Goal: Task Accomplishment & Management: Use online tool/utility

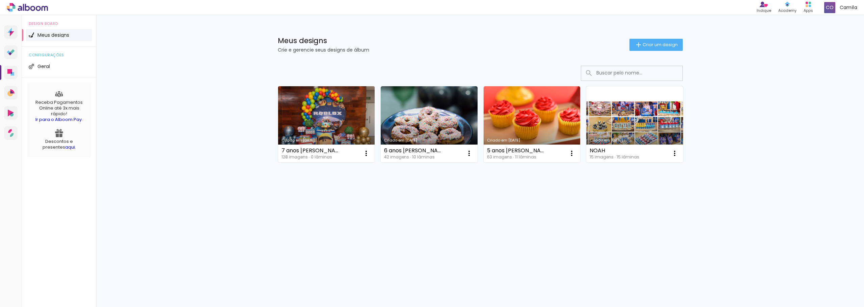
click at [345, 106] on link "Criado em [DATE]" at bounding box center [326, 124] width 97 height 76
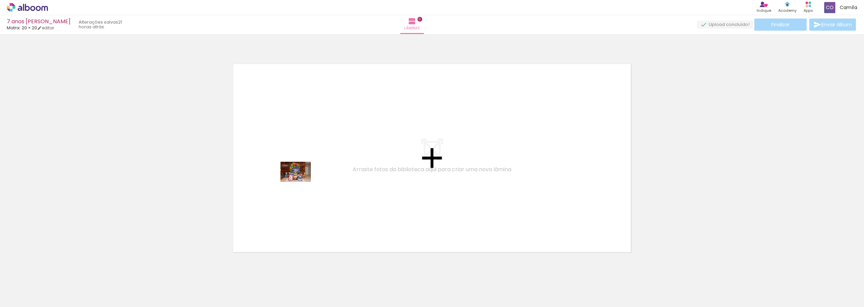
drag, startPoint x: 68, startPoint y: 289, endPoint x: 302, endPoint y: 182, distance: 257.6
click at [302, 182] on quentale-workspace at bounding box center [432, 153] width 864 height 307
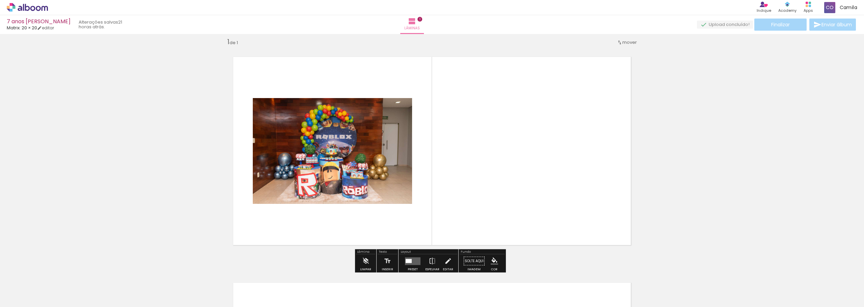
scroll to position [9, 0]
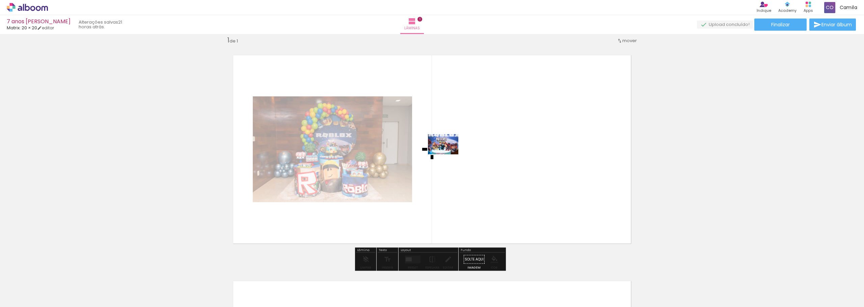
drag, startPoint x: 114, startPoint y: 290, endPoint x: 489, endPoint y: 152, distance: 400.5
click at [489, 152] on quentale-workspace at bounding box center [432, 153] width 864 height 307
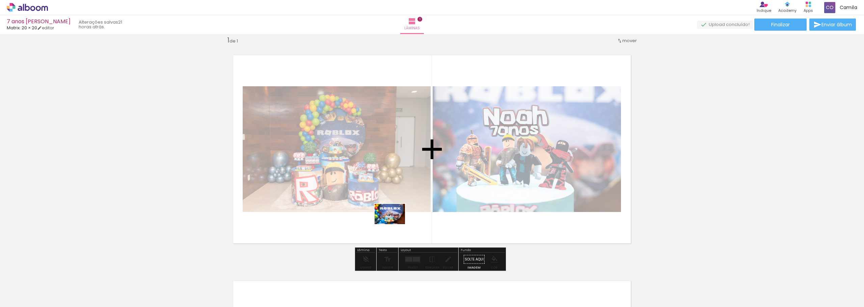
drag, startPoint x: 148, startPoint y: 293, endPoint x: 408, endPoint y: 209, distance: 273.9
click at [408, 209] on quentale-workspace at bounding box center [432, 153] width 864 height 307
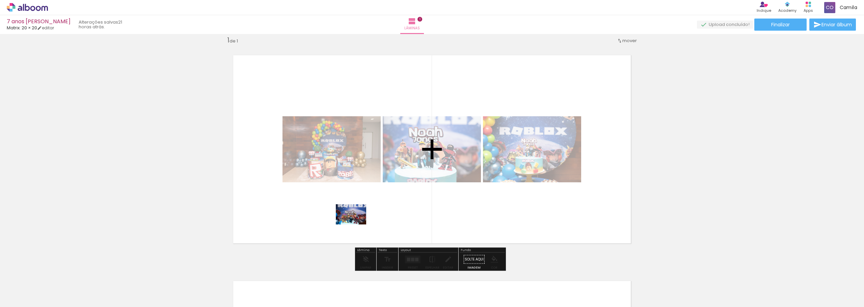
drag, startPoint x: 230, startPoint y: 295, endPoint x: 359, endPoint y: 223, distance: 147.9
click at [359, 223] on quentale-workspace at bounding box center [432, 153] width 864 height 307
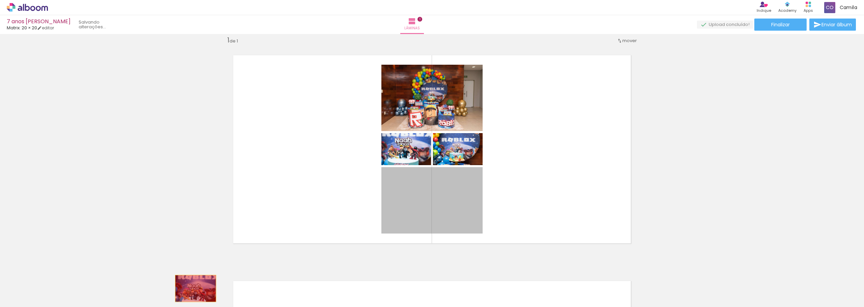
drag, startPoint x: 458, startPoint y: 216, endPoint x: 193, endPoint y: 289, distance: 275.1
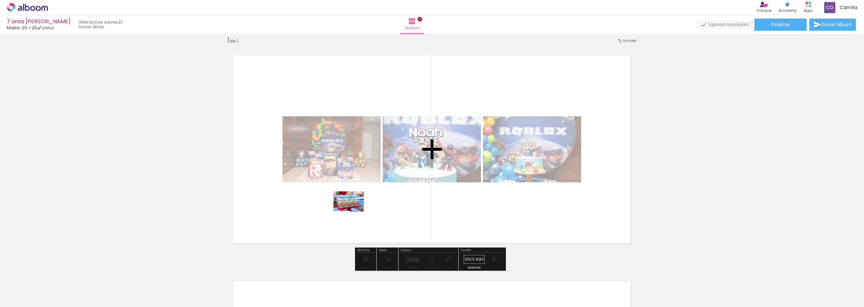
drag, startPoint x: 260, startPoint y: 288, endPoint x: 354, endPoint y: 212, distance: 120.6
click at [354, 212] on quentale-workspace at bounding box center [432, 153] width 864 height 307
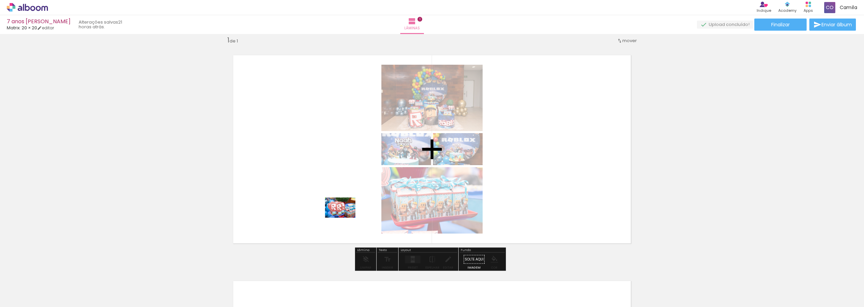
drag, startPoint x: 304, startPoint y: 289, endPoint x: 345, endPoint y: 218, distance: 82.7
click at [345, 218] on quentale-workspace at bounding box center [432, 153] width 864 height 307
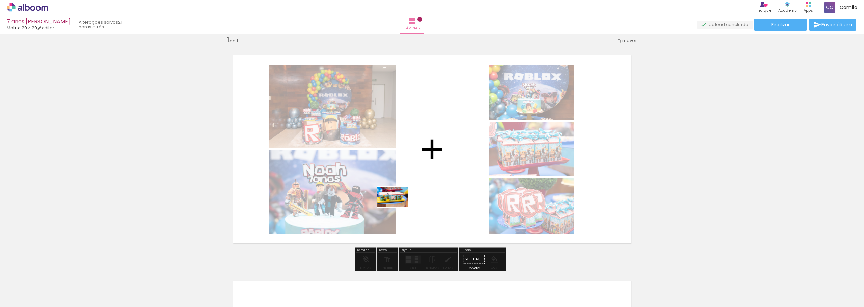
drag, startPoint x: 336, startPoint y: 292, endPoint x: 397, endPoint y: 207, distance: 104.3
click at [397, 207] on quentale-workspace at bounding box center [432, 153] width 864 height 307
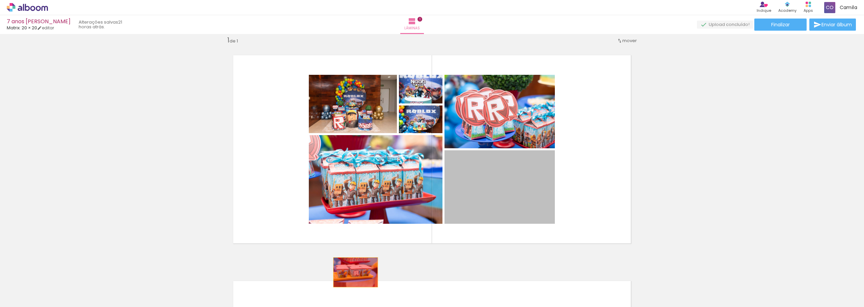
drag, startPoint x: 485, startPoint y: 193, endPoint x: 355, endPoint y: 275, distance: 153.9
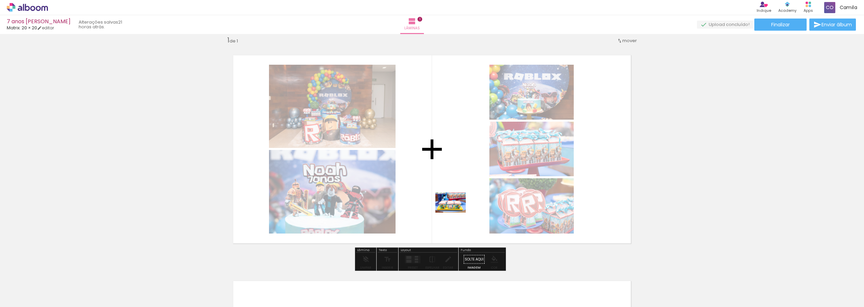
drag, startPoint x: 380, startPoint y: 286, endPoint x: 455, endPoint y: 213, distance: 105.2
click at [455, 213] on quentale-workspace at bounding box center [432, 153] width 864 height 307
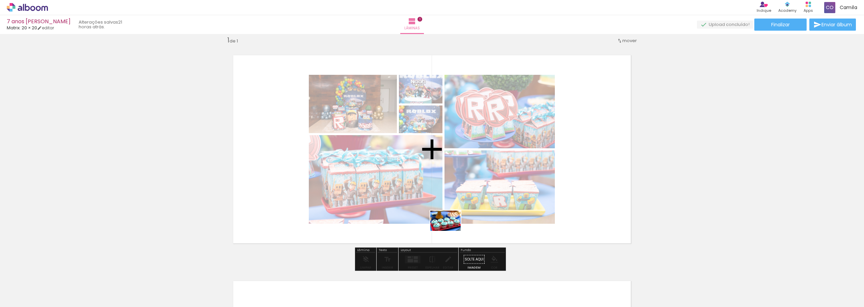
drag, startPoint x: 411, startPoint y: 292, endPoint x: 450, endPoint y: 231, distance: 72.5
click at [450, 231] on quentale-workspace at bounding box center [432, 153] width 864 height 307
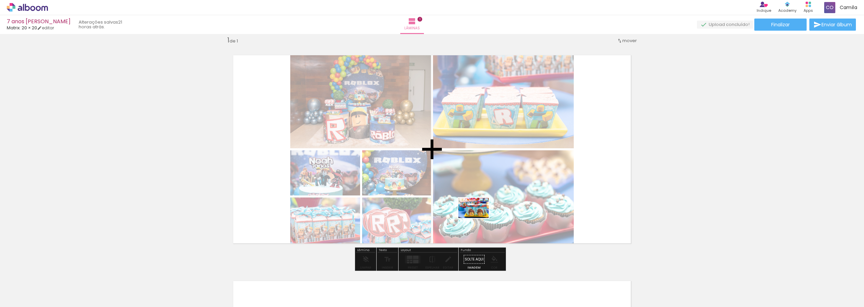
drag, startPoint x: 454, startPoint y: 290, endPoint x: 478, endPoint y: 218, distance: 76.3
click at [478, 218] on quentale-workspace at bounding box center [432, 153] width 864 height 307
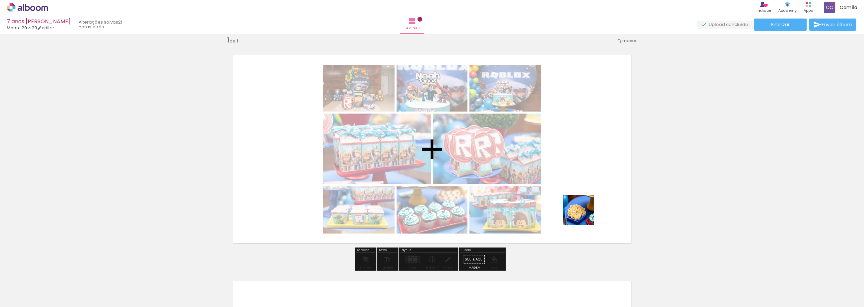
drag, startPoint x: 566, startPoint y: 294, endPoint x: 590, endPoint y: 178, distance: 117.8
click at [590, 178] on quentale-workspace at bounding box center [432, 153] width 864 height 307
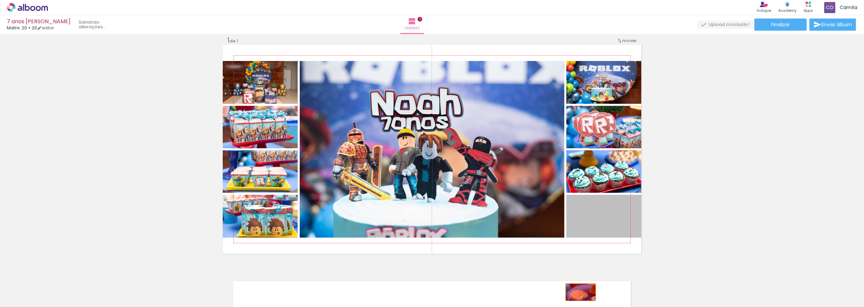
drag, startPoint x: 605, startPoint y: 228, endPoint x: 578, endPoint y: 292, distance: 70.3
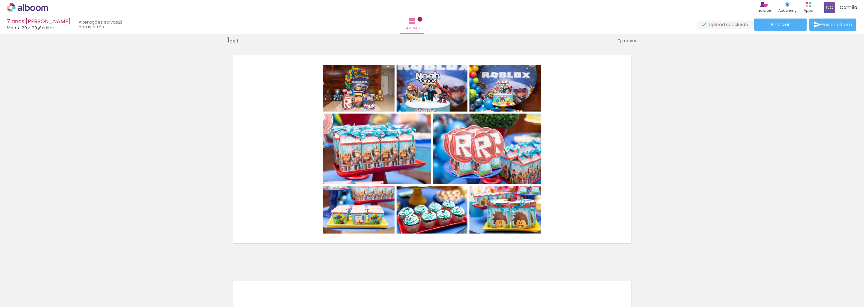
scroll to position [0, 363]
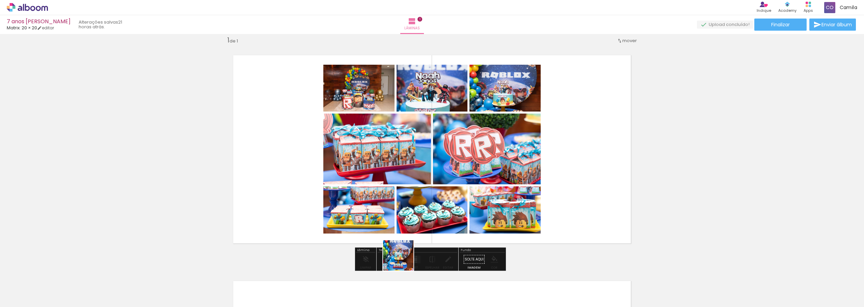
drag, startPoint x: 312, startPoint y: 290, endPoint x: 422, endPoint y: 214, distance: 134.1
click at [422, 214] on quentale-workspace at bounding box center [432, 153] width 864 height 307
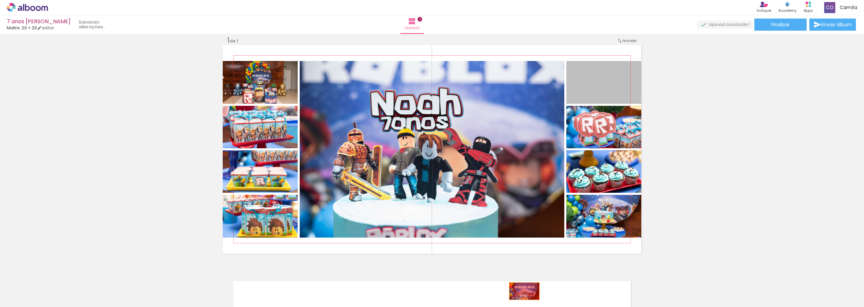
drag, startPoint x: 602, startPoint y: 127, endPoint x: 522, endPoint y: 291, distance: 183.1
click at [522, 291] on quentale-workspace at bounding box center [432, 153] width 864 height 307
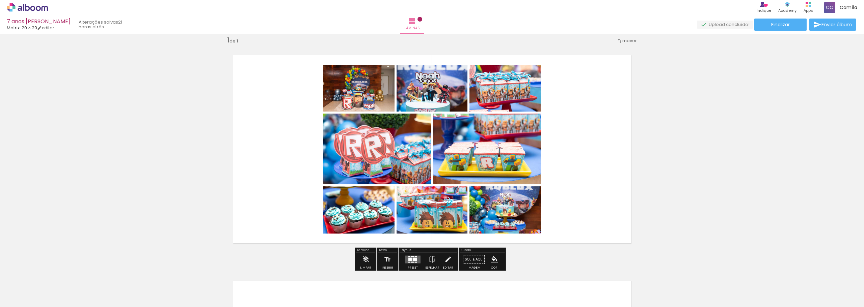
click at [410, 259] on div at bounding box center [410, 259] width 4 height 3
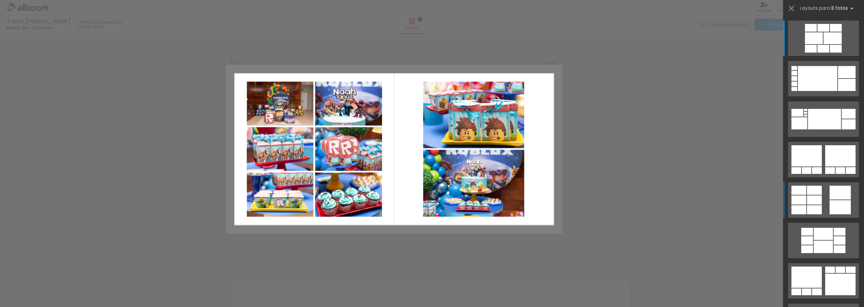
click at [824, 56] on quentale-layouter at bounding box center [823, 38] width 71 height 35
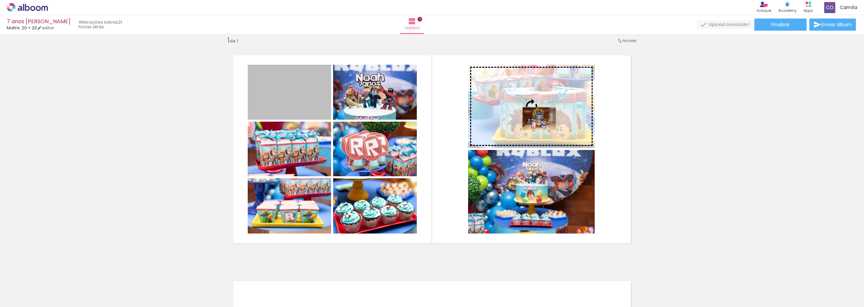
drag, startPoint x: 296, startPoint y: 106, endPoint x: 536, endPoint y: 118, distance: 240.5
click at [0, 0] on slot at bounding box center [0, 0] width 0 height 0
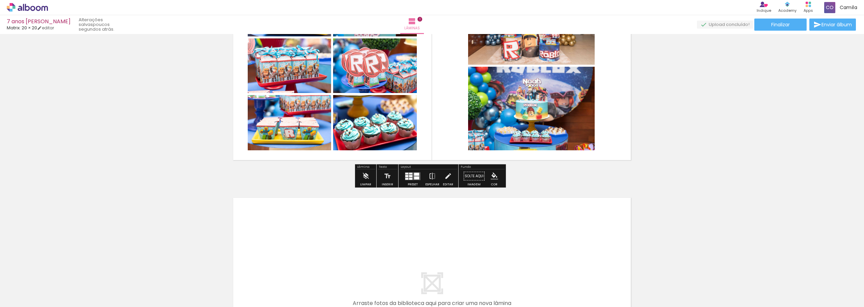
scroll to position [43, 0]
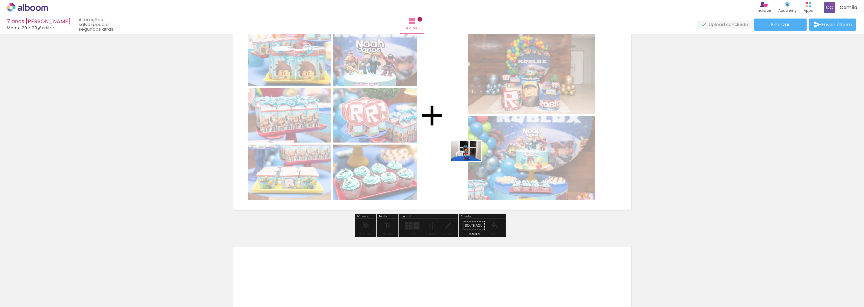
drag, startPoint x: 351, startPoint y: 291, endPoint x: 471, endPoint y: 161, distance: 176.7
click at [471, 161] on quentale-workspace at bounding box center [432, 153] width 864 height 307
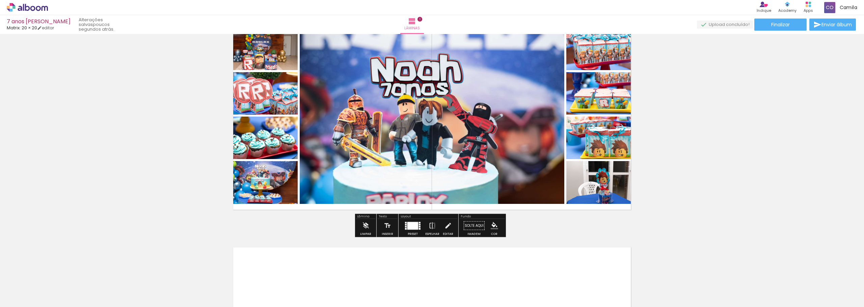
click at [411, 234] on div "Preset" at bounding box center [412, 234] width 10 height 3
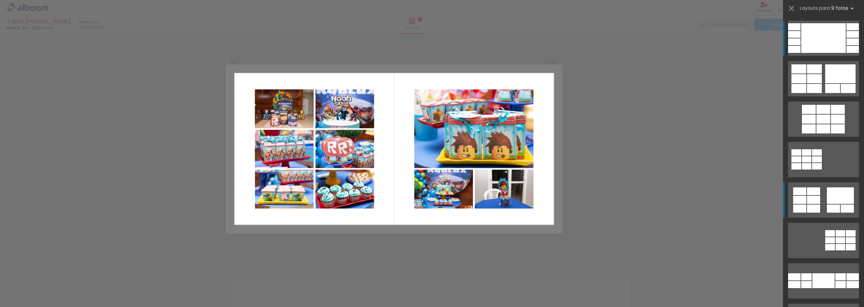
scroll to position [9, 0]
click at [846, 45] on div at bounding box center [852, 41] width 12 height 7
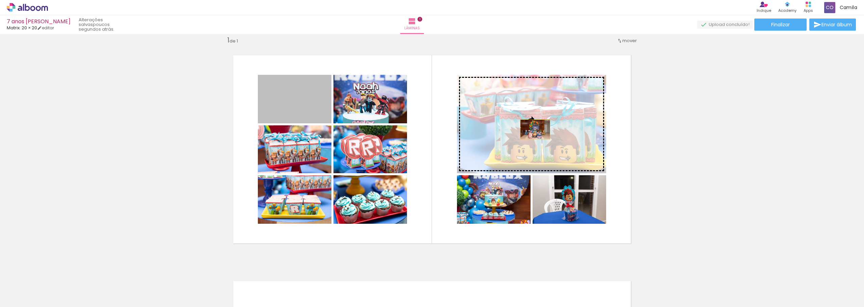
drag, startPoint x: 295, startPoint y: 116, endPoint x: 533, endPoint y: 125, distance: 238.6
click at [0, 0] on slot at bounding box center [0, 0] width 0 height 0
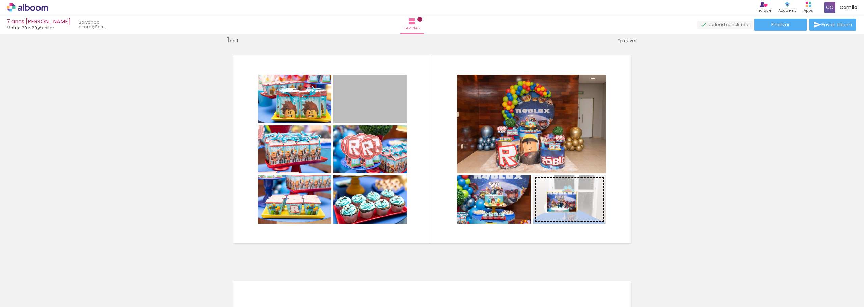
drag, startPoint x: 382, startPoint y: 111, endPoint x: 559, endPoint y: 202, distance: 199.1
click at [0, 0] on slot at bounding box center [0, 0] width 0 height 0
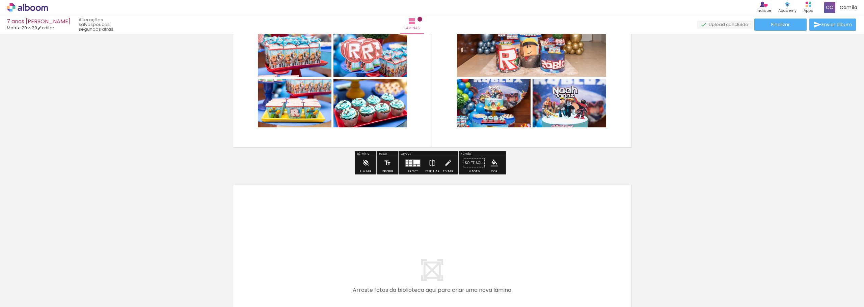
scroll to position [110, 0]
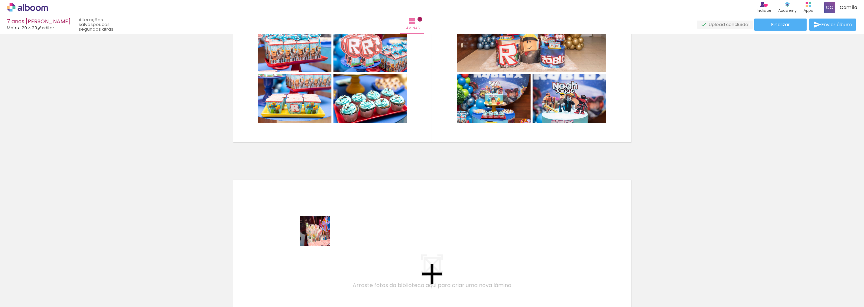
drag, startPoint x: 137, startPoint y: 290, endPoint x: 323, endPoint y: 234, distance: 195.0
click at [323, 234] on quentale-workspace at bounding box center [432, 153] width 864 height 307
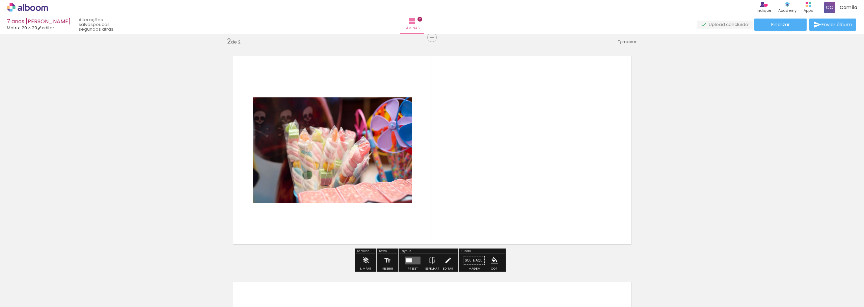
scroll to position [235, 0]
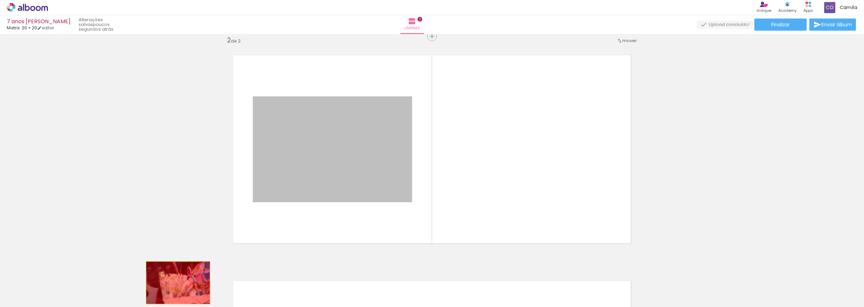
drag, startPoint x: 356, startPoint y: 168, endPoint x: 174, endPoint y: 285, distance: 216.6
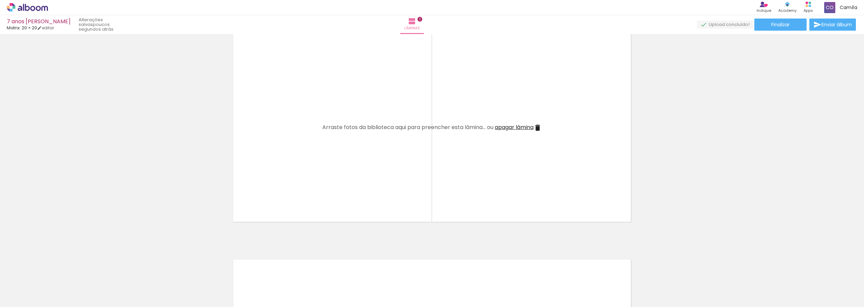
scroll to position [269, 0]
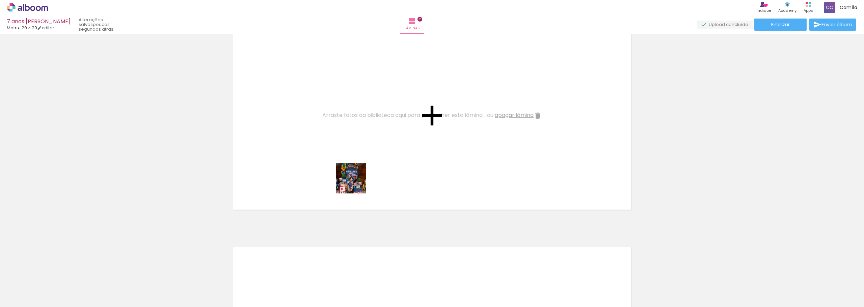
drag, startPoint x: 388, startPoint y: 284, endPoint x: 353, endPoint y: 167, distance: 122.4
click at [353, 167] on quentale-workspace at bounding box center [432, 153] width 864 height 307
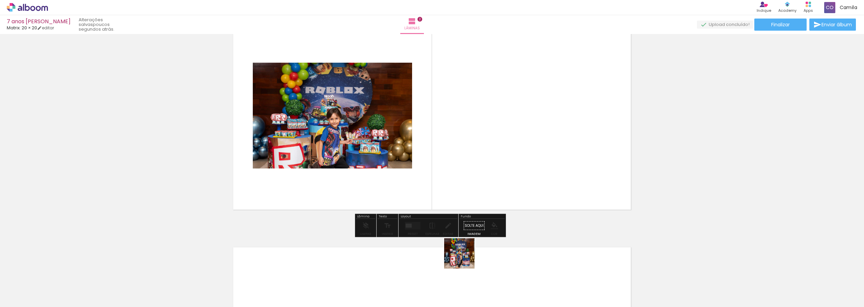
drag, startPoint x: 421, startPoint y: 290, endPoint x: 485, endPoint y: 161, distance: 144.5
click at [485, 161] on quentale-workspace at bounding box center [432, 153] width 864 height 307
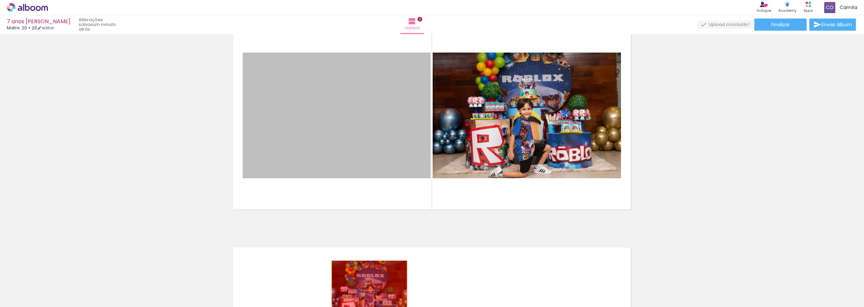
drag, startPoint x: 391, startPoint y: 151, endPoint x: 367, endPoint y: 286, distance: 137.5
click at [367, 286] on quentale-workspace at bounding box center [432, 153] width 864 height 307
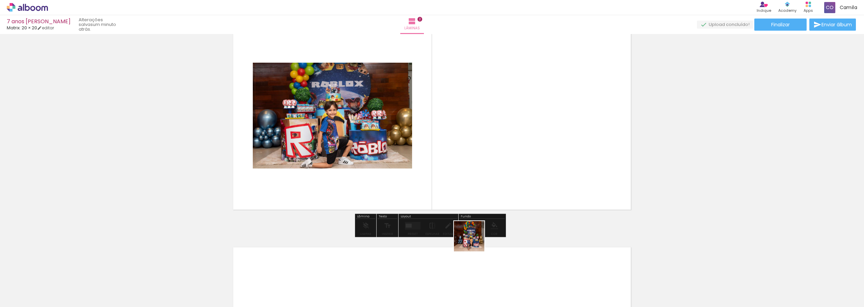
drag, startPoint x: 466, startPoint y: 292, endPoint x: 486, endPoint y: 160, distance: 133.7
click at [486, 160] on quentale-workspace at bounding box center [432, 153] width 864 height 307
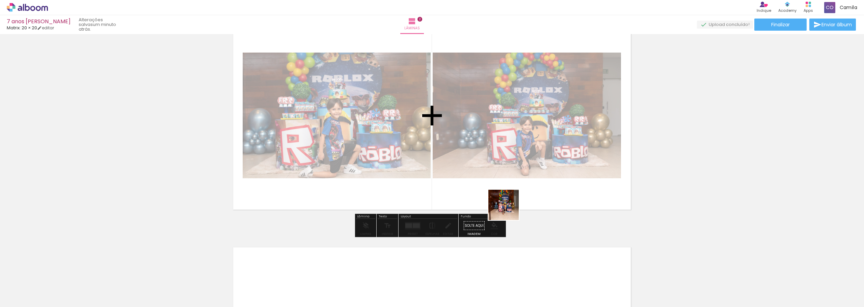
drag, startPoint x: 508, startPoint y: 294, endPoint x: 508, endPoint y: 208, distance: 85.7
click at [508, 208] on quentale-workspace at bounding box center [432, 153] width 864 height 307
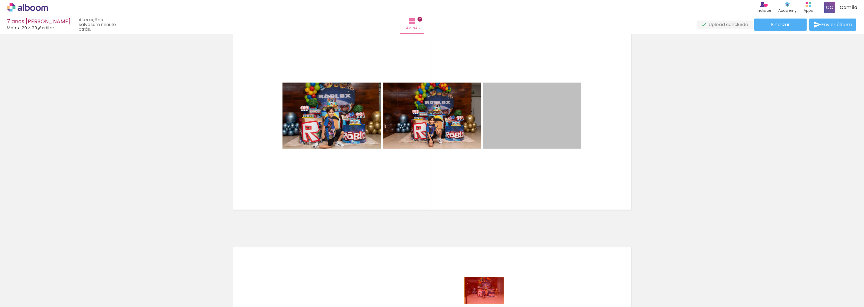
drag, startPoint x: 528, startPoint y: 126, endPoint x: 487, endPoint y: 291, distance: 169.9
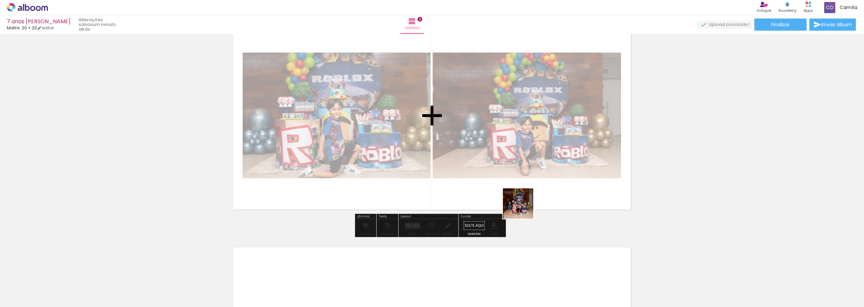
drag, startPoint x: 543, startPoint y: 289, endPoint x: 527, endPoint y: 204, distance: 86.9
click at [527, 204] on quentale-workspace at bounding box center [432, 153] width 864 height 307
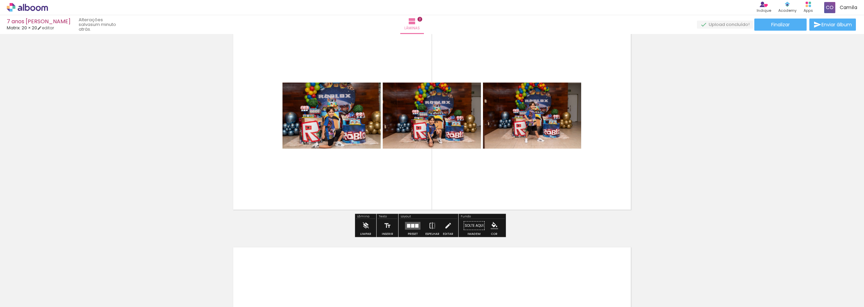
click at [417, 233] on paper-button "Preset" at bounding box center [413, 227] width 22 height 17
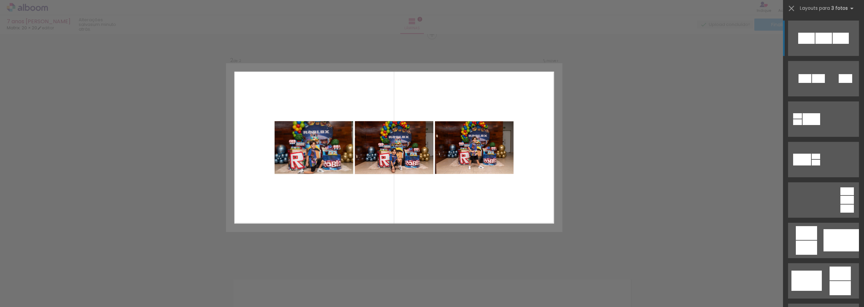
scroll to position [235, 0]
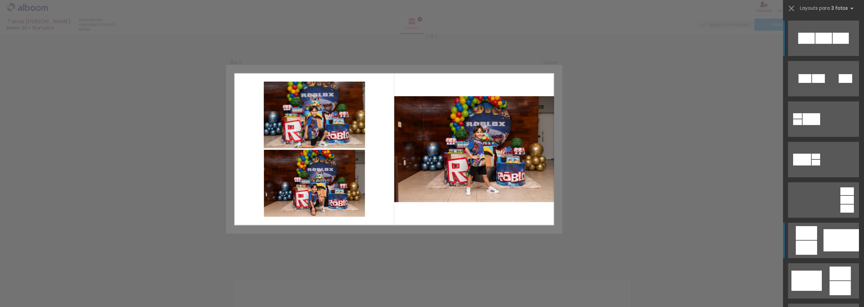
click at [846, 241] on div at bounding box center [840, 240] width 35 height 22
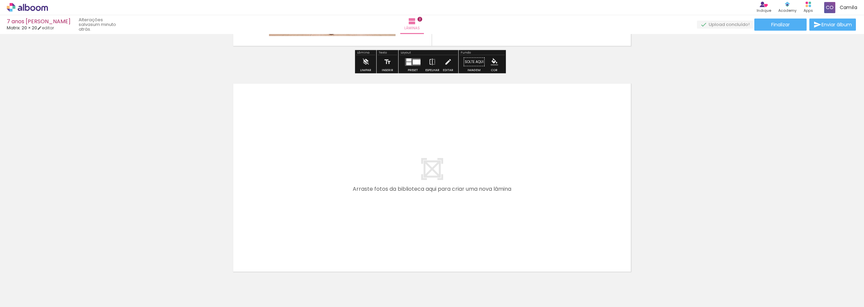
scroll to position [437, 0]
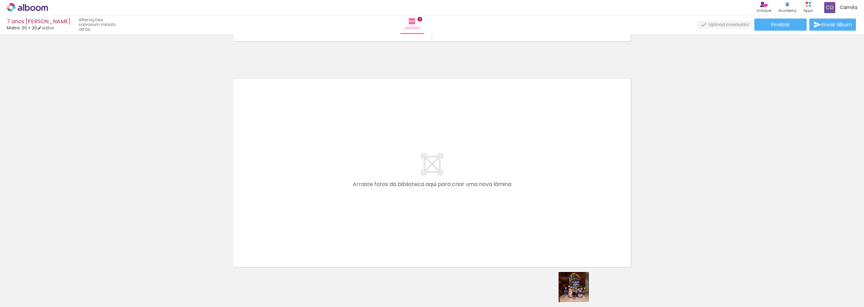
drag, startPoint x: 579, startPoint y: 295, endPoint x: 534, endPoint y: 202, distance: 103.8
click at [534, 202] on quentale-workspace at bounding box center [432, 153] width 864 height 307
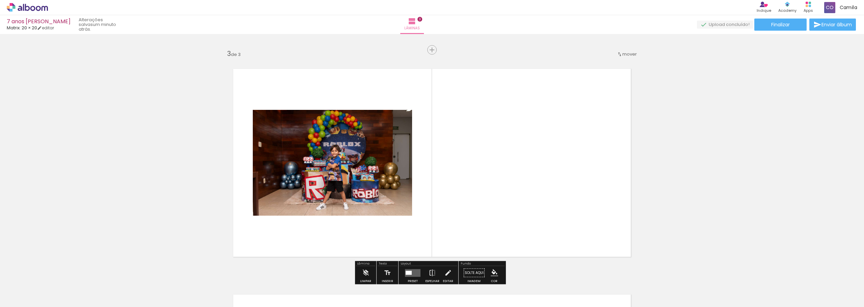
scroll to position [461, 0]
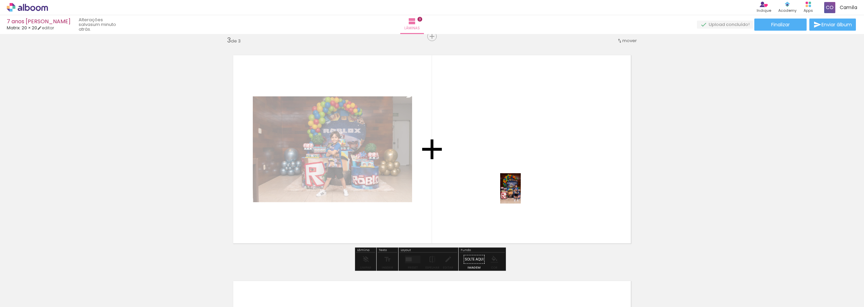
drag, startPoint x: 651, startPoint y: 297, endPoint x: 520, endPoint y: 194, distance: 166.6
click at [520, 194] on quentale-workspace at bounding box center [432, 153] width 864 height 307
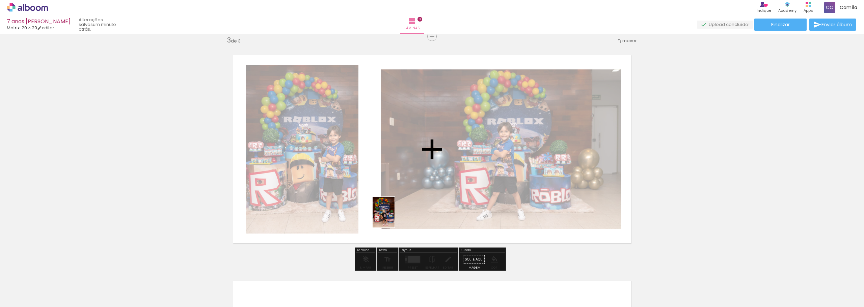
drag, startPoint x: 766, startPoint y: 292, endPoint x: 393, endPoint y: 218, distance: 381.2
click at [393, 218] on quentale-workspace at bounding box center [432, 153] width 864 height 307
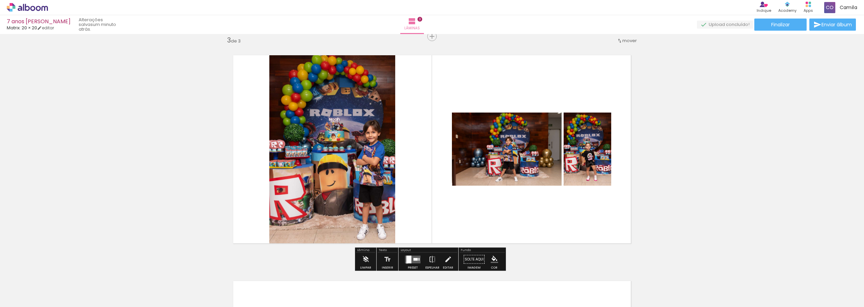
click at [406, 263] on div at bounding box center [408, 260] width 5 height 8
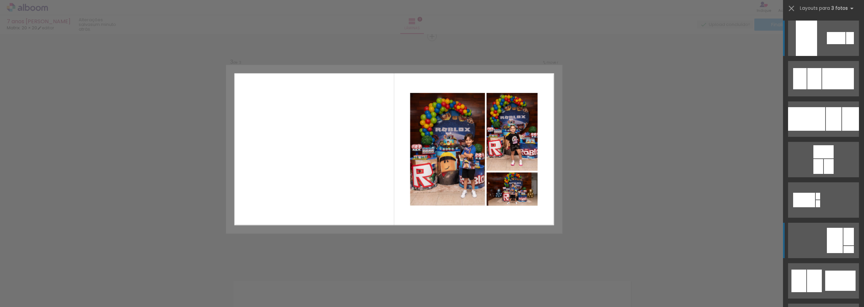
click at [840, 44] on div at bounding box center [835, 38] width 19 height 12
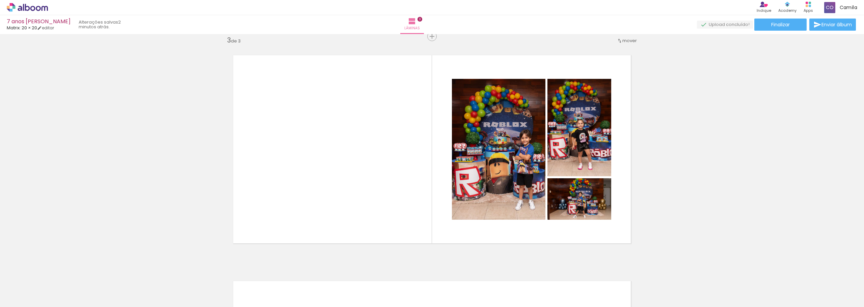
scroll to position [0, 824]
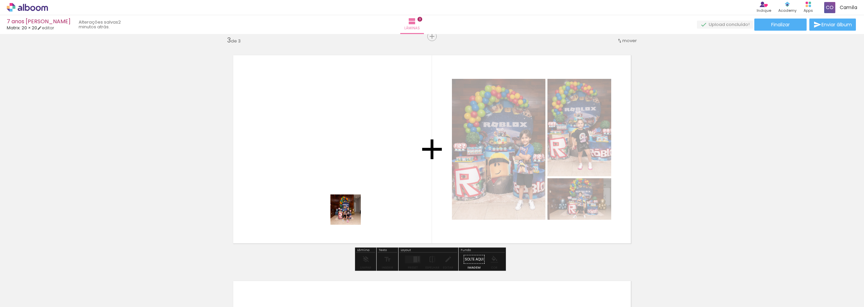
drag, startPoint x: 420, startPoint y: 290, endPoint x: 344, endPoint y: 175, distance: 138.1
click at [344, 175] on quentale-workspace at bounding box center [432, 153] width 864 height 307
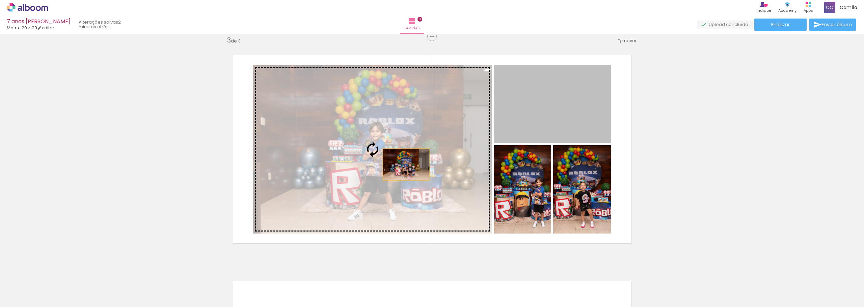
drag, startPoint x: 559, startPoint y: 125, endPoint x: 403, endPoint y: 165, distance: 161.5
click at [0, 0] on slot at bounding box center [0, 0] width 0 height 0
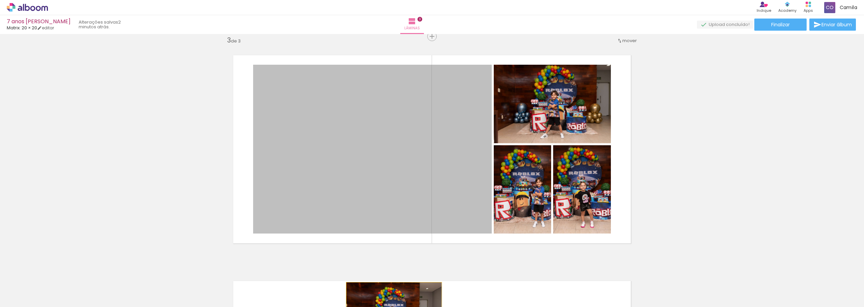
drag, startPoint x: 417, startPoint y: 189, endPoint x: 391, endPoint y: 316, distance: 129.7
click at [391, 307] on html "link( href="../../bower_components/polymer/polymer.html" rel="import" ) picture…" at bounding box center [432, 153] width 864 height 307
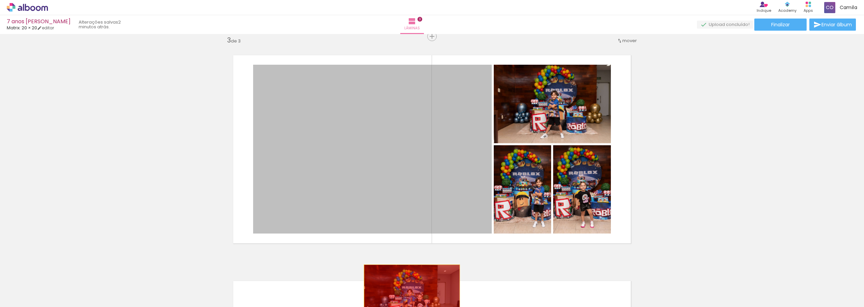
drag, startPoint x: 441, startPoint y: 192, endPoint x: 412, endPoint y: 295, distance: 107.1
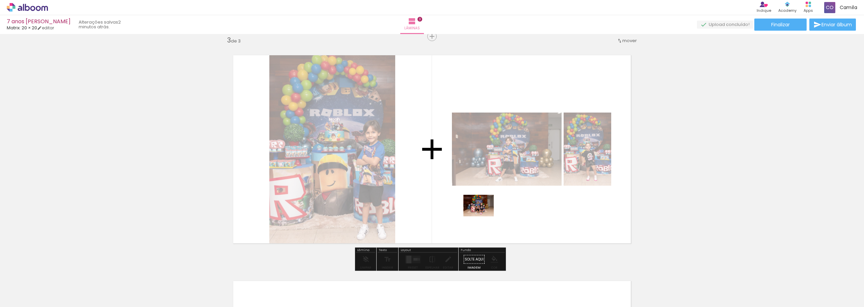
drag, startPoint x: 456, startPoint y: 290, endPoint x: 483, endPoint y: 215, distance: 80.0
click at [483, 215] on quentale-workspace at bounding box center [432, 153] width 864 height 307
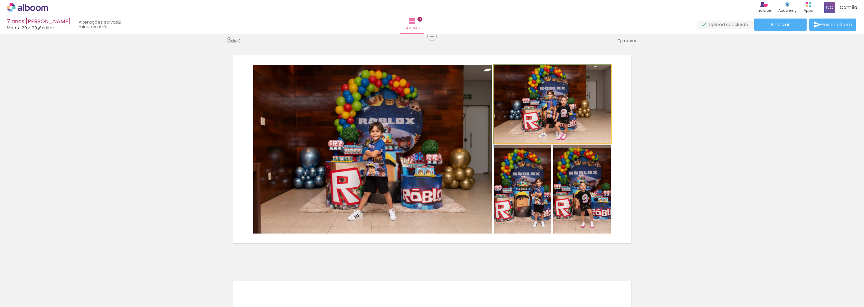
drag, startPoint x: 567, startPoint y: 107, endPoint x: 416, endPoint y: 149, distance: 156.8
click at [0, 0] on slot at bounding box center [0, 0] width 0 height 0
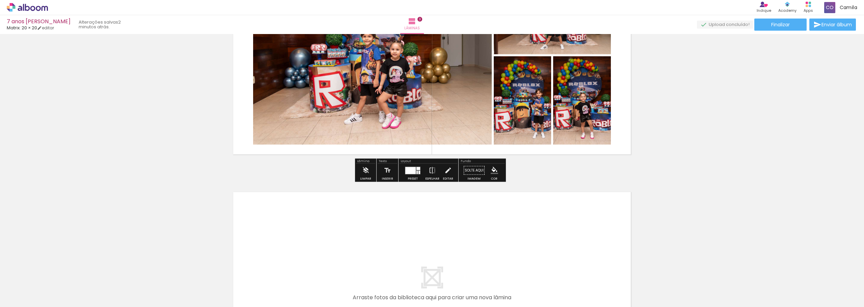
scroll to position [562, 0]
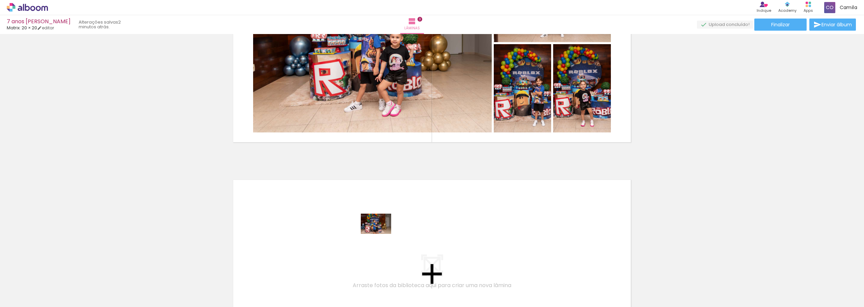
drag, startPoint x: 494, startPoint y: 292, endPoint x: 381, endPoint y: 234, distance: 127.5
click at [381, 234] on quentale-workspace at bounding box center [432, 153] width 864 height 307
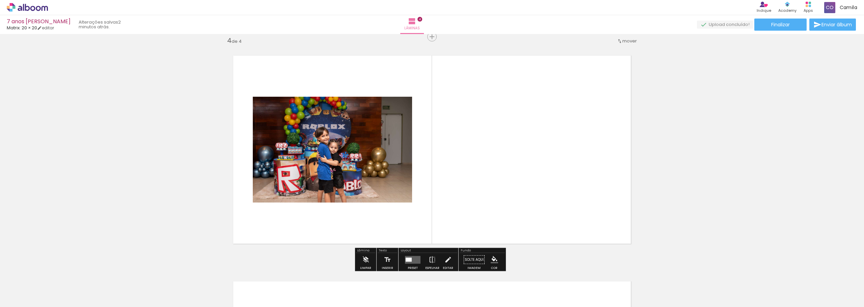
scroll to position [687, 0]
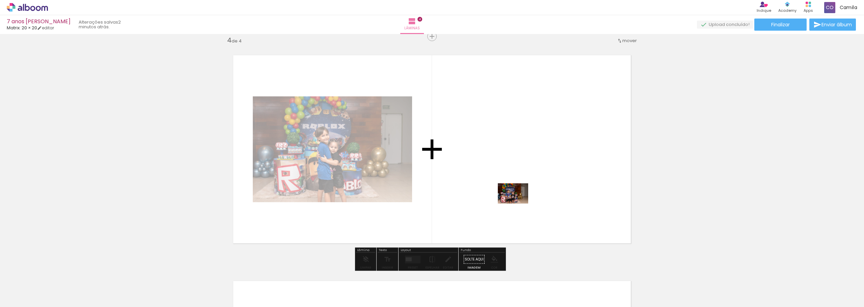
drag, startPoint x: 525, startPoint y: 259, endPoint x: 518, endPoint y: 200, distance: 59.4
click at [518, 200] on quentale-workspace at bounding box center [432, 153] width 864 height 307
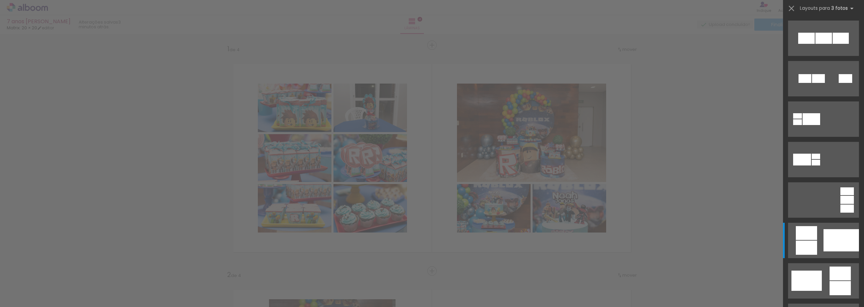
scroll to position [0, 1098]
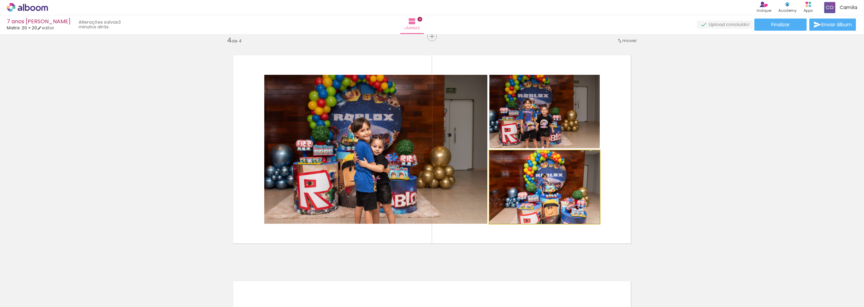
drag, startPoint x: 546, startPoint y: 196, endPoint x: 388, endPoint y: 192, distance: 157.9
click at [0, 0] on slot at bounding box center [0, 0] width 0 height 0
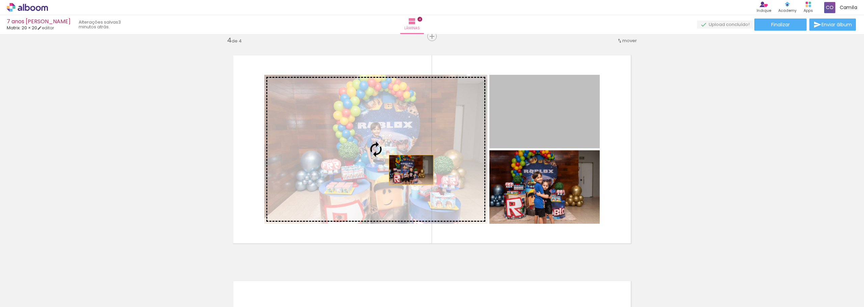
drag, startPoint x: 550, startPoint y: 131, endPoint x: 408, endPoint y: 170, distance: 147.1
click at [0, 0] on slot at bounding box center [0, 0] width 0 height 0
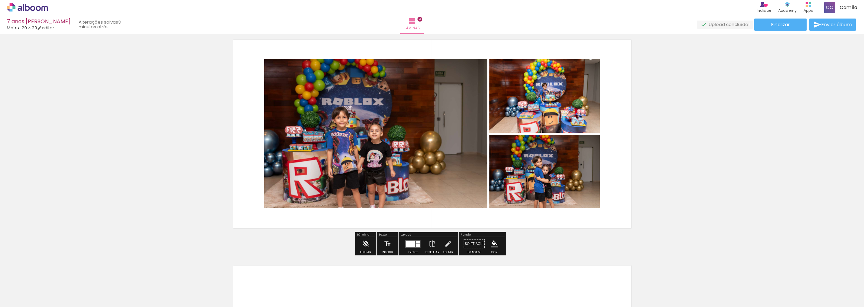
scroll to position [687, 0]
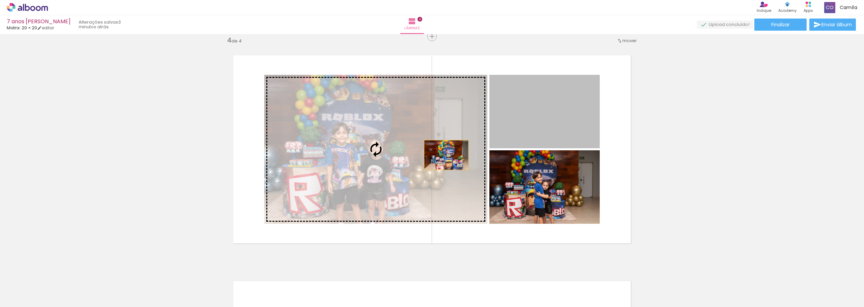
drag, startPoint x: 520, startPoint y: 115, endPoint x: 410, endPoint y: 155, distance: 117.7
click at [0, 0] on slot at bounding box center [0, 0] width 0 height 0
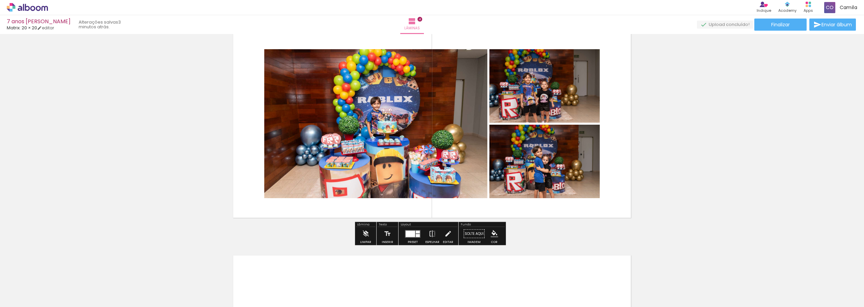
scroll to position [721, 0]
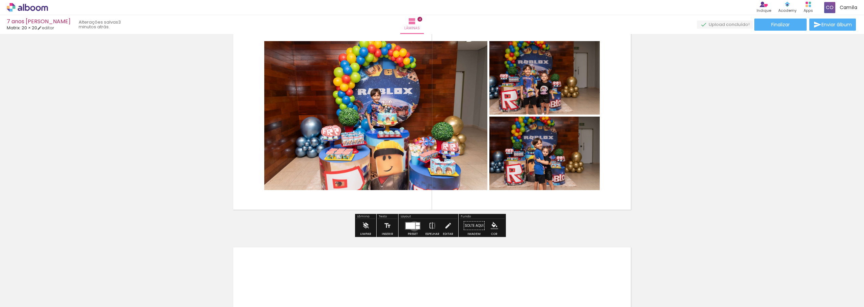
click at [413, 226] on div at bounding box center [409, 226] width 9 height 6
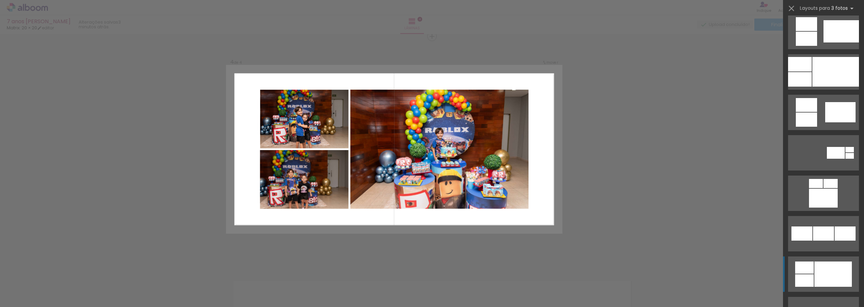
scroll to position [594, 0]
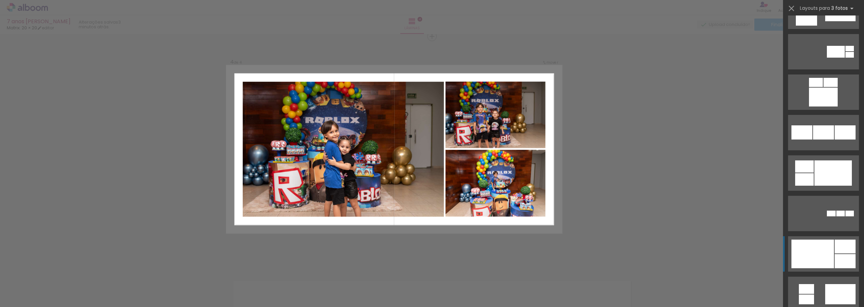
click at [833, 186] on div at bounding box center [832, 173] width 37 height 25
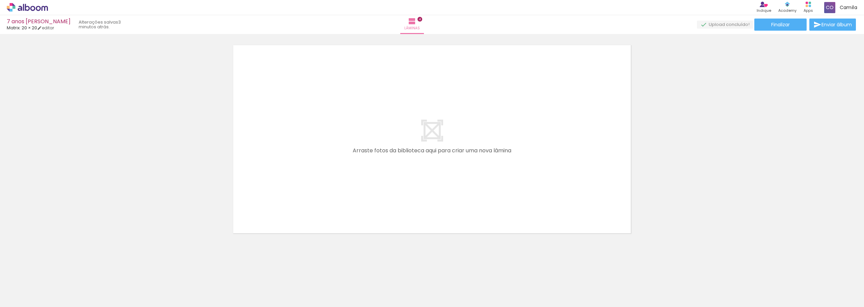
scroll to position [925, 0]
drag, startPoint x: 486, startPoint y: 293, endPoint x: 412, endPoint y: 189, distance: 128.4
click at [412, 189] on quentale-workspace at bounding box center [432, 153] width 864 height 307
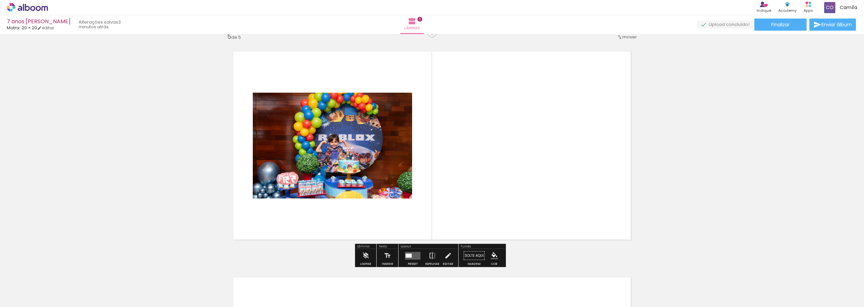
scroll to position [913, 0]
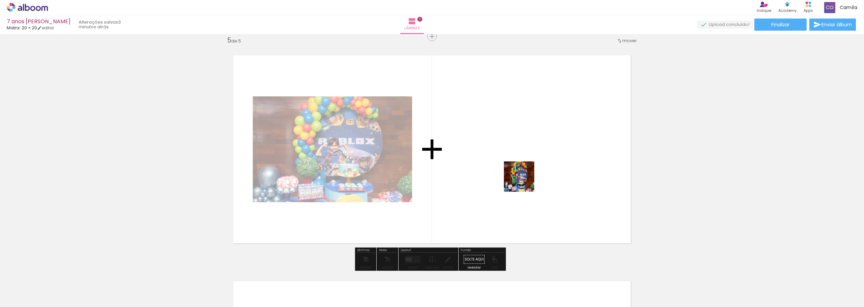
drag, startPoint x: 527, startPoint y: 291, endPoint x: 524, endPoint y: 182, distance: 109.3
click at [524, 182] on quentale-workspace at bounding box center [432, 153] width 864 height 307
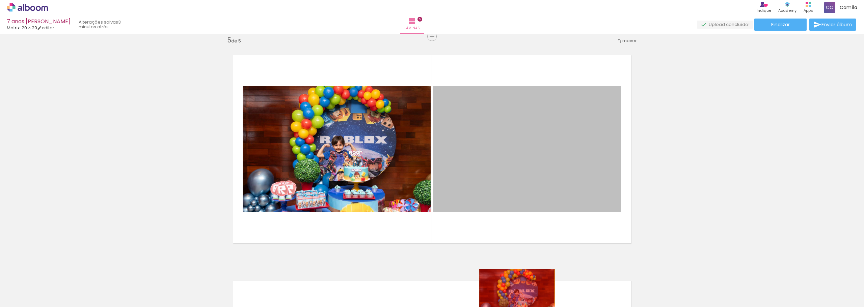
drag, startPoint x: 535, startPoint y: 174, endPoint x: 514, endPoint y: 294, distance: 122.0
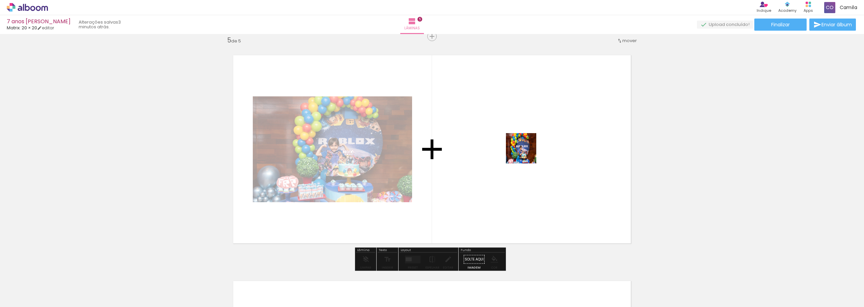
drag, startPoint x: 565, startPoint y: 291, endPoint x: 525, endPoint y: 145, distance: 150.9
click at [525, 145] on quentale-workspace at bounding box center [432, 153] width 864 height 307
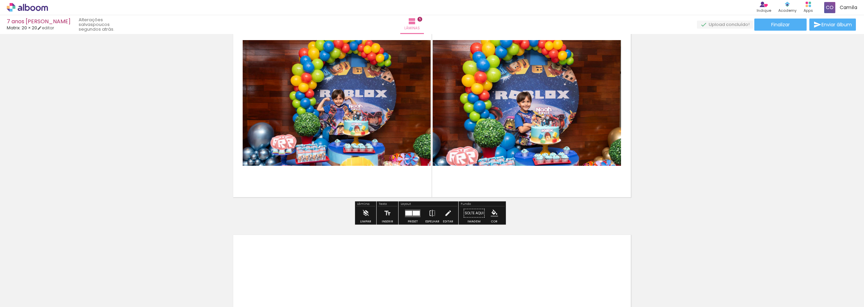
scroll to position [980, 0]
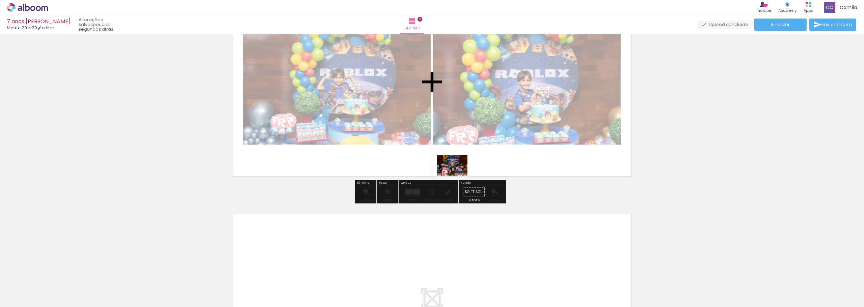
drag, startPoint x: 345, startPoint y: 289, endPoint x: 458, endPoint y: 172, distance: 162.0
click at [458, 172] on quentale-workspace at bounding box center [432, 153] width 864 height 307
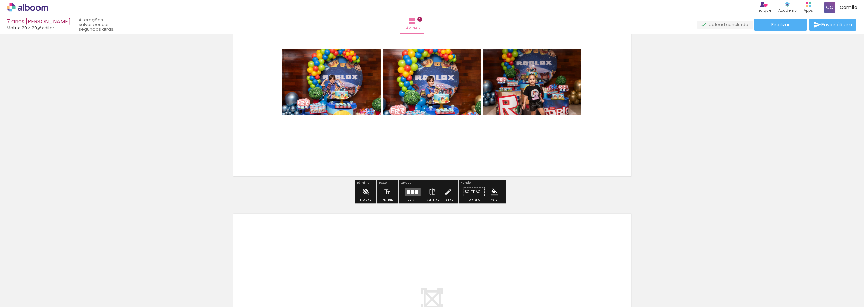
click at [412, 192] on div at bounding box center [412, 192] width 3 height 4
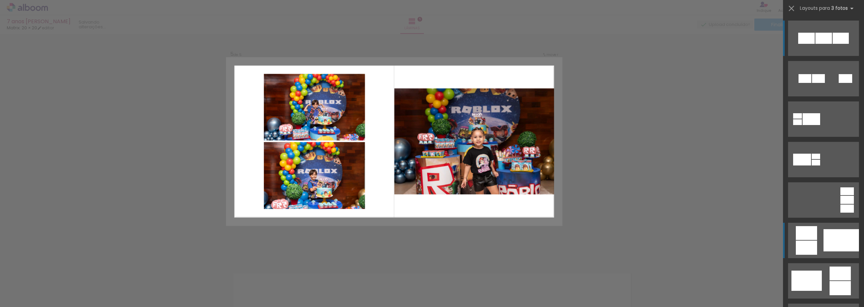
scroll to position [913, 0]
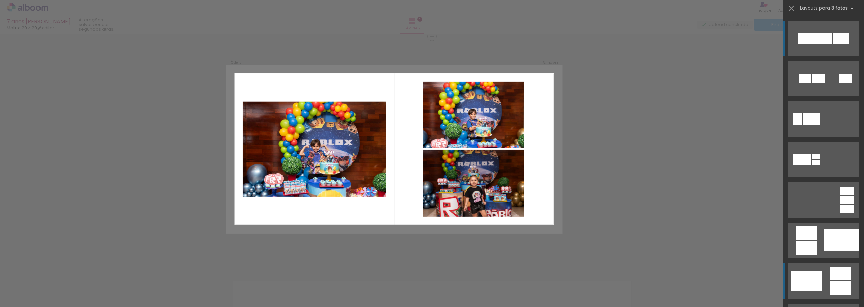
click at [821, 56] on quentale-layouter at bounding box center [823, 38] width 71 height 35
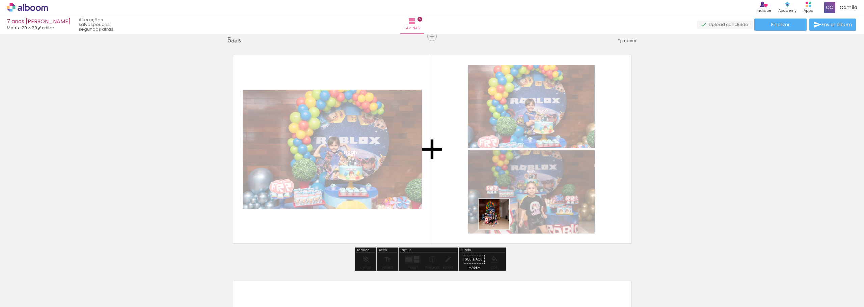
drag, startPoint x: 575, startPoint y: 294, endPoint x: 495, endPoint y: 214, distance: 113.8
click at [495, 214] on quentale-workspace at bounding box center [432, 153] width 864 height 307
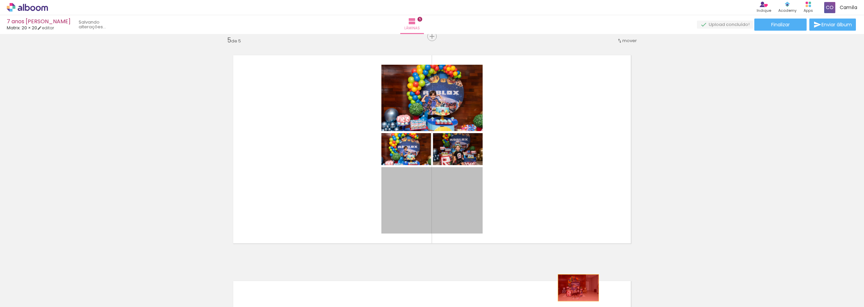
drag, startPoint x: 457, startPoint y: 199, endPoint x: 575, endPoint y: 288, distance: 148.2
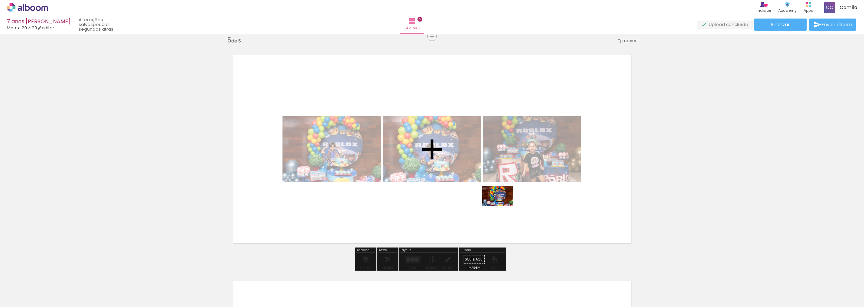
drag, startPoint x: 798, startPoint y: 293, endPoint x: 502, endPoint y: 206, distance: 308.7
click at [502, 206] on quentale-workspace at bounding box center [432, 153] width 864 height 307
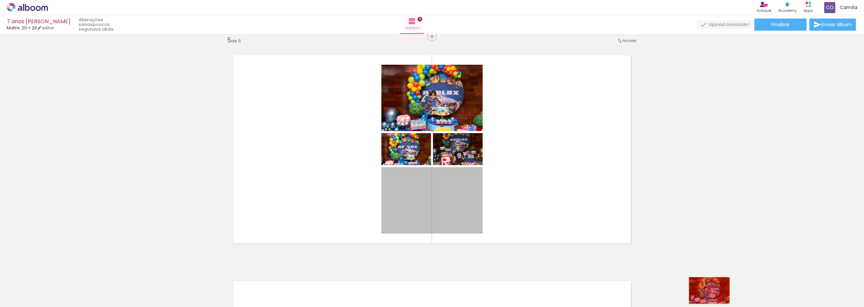
drag, startPoint x: 453, startPoint y: 206, endPoint x: 708, endPoint y: 291, distance: 268.1
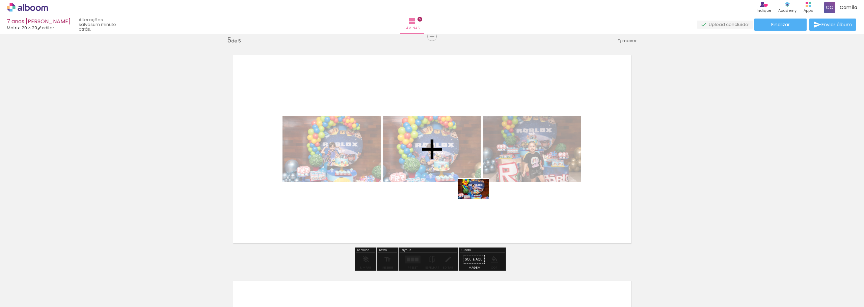
drag, startPoint x: 725, startPoint y: 290, endPoint x: 479, endPoint y: 201, distance: 261.9
click at [479, 201] on quentale-workspace at bounding box center [432, 153] width 864 height 307
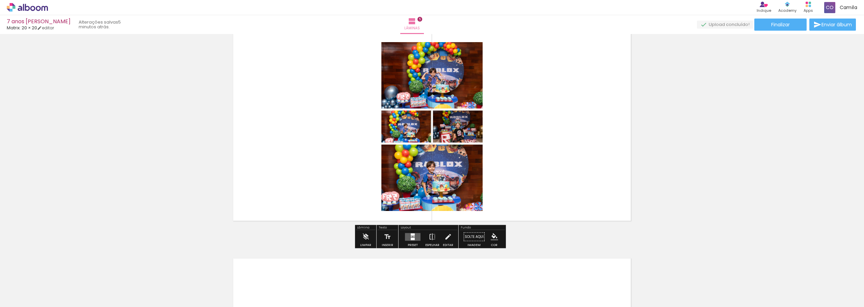
scroll to position [947, 0]
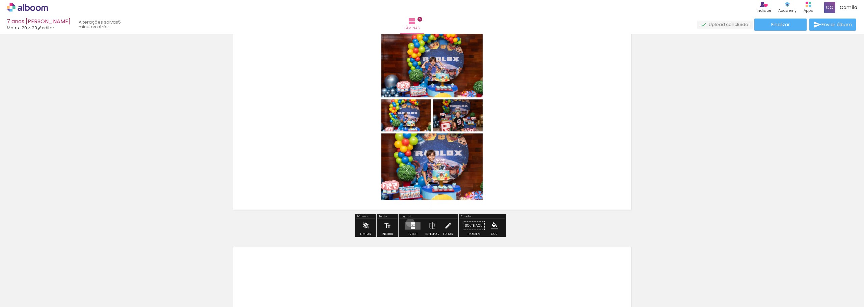
click at [408, 223] on quentale-layouter at bounding box center [413, 226] width 16 height 8
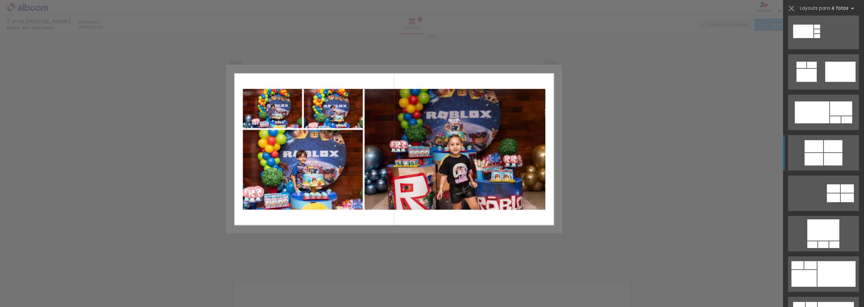
scroll to position [439, 0]
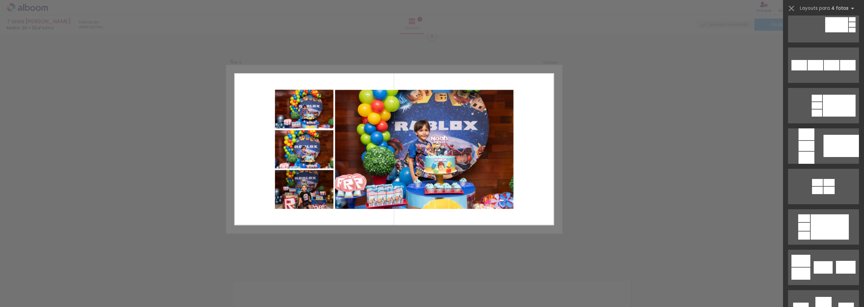
scroll to position [1012, 0]
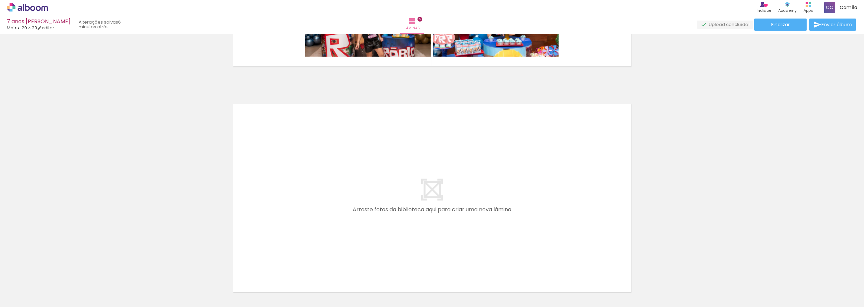
scroll to position [1115, 0]
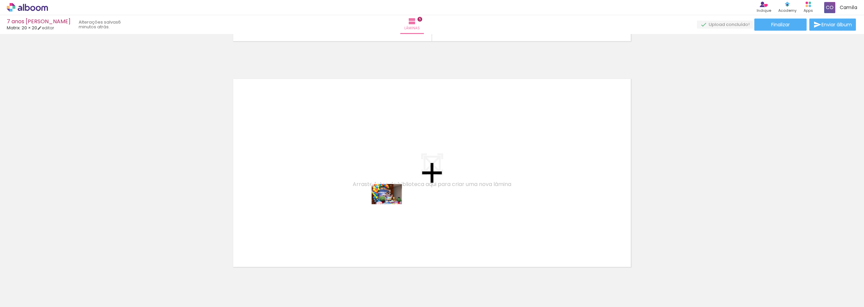
drag, startPoint x: 488, startPoint y: 289, endPoint x: 392, endPoint y: 204, distance: 128.3
click at [392, 204] on quentale-workspace at bounding box center [432, 153] width 864 height 307
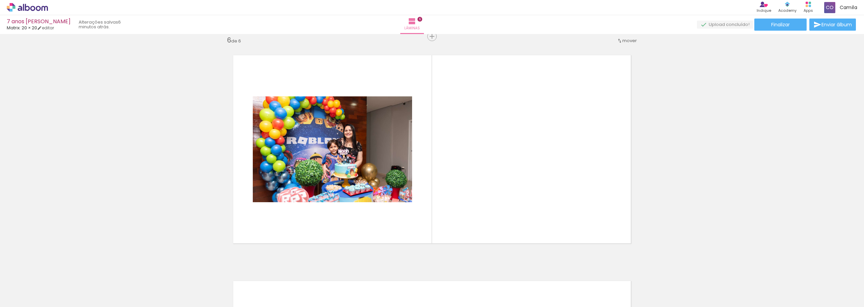
scroll to position [0, 1469]
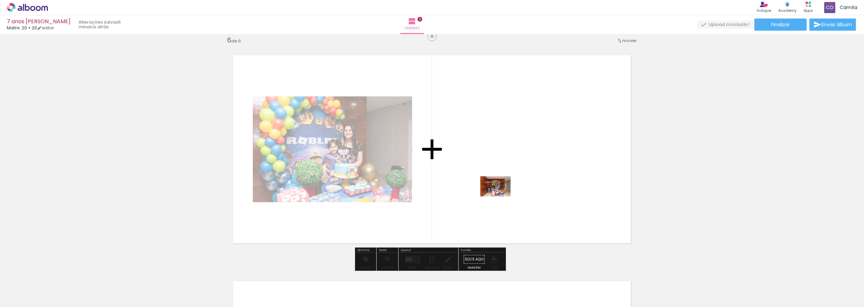
drag, startPoint x: 490, startPoint y: 293, endPoint x: 502, endPoint y: 194, distance: 99.8
click at [502, 194] on quentale-workspace at bounding box center [432, 153] width 864 height 307
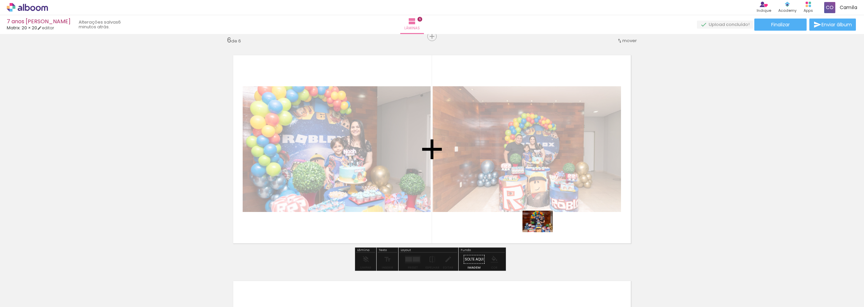
drag, startPoint x: 633, startPoint y: 290, endPoint x: 542, endPoint y: 231, distance: 108.4
click at [542, 231] on quentale-workspace at bounding box center [432, 153] width 864 height 307
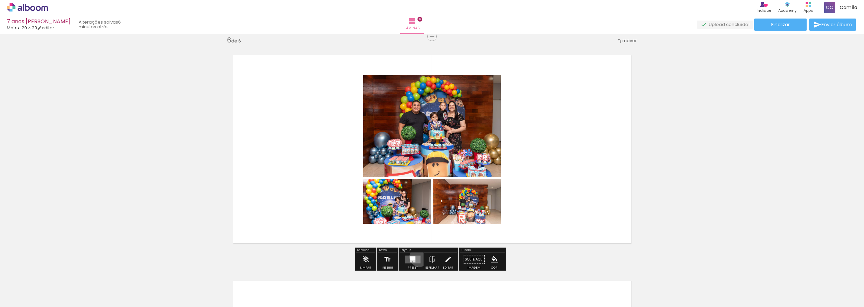
click at [418, 257] on quentale-layouter at bounding box center [413, 260] width 16 height 8
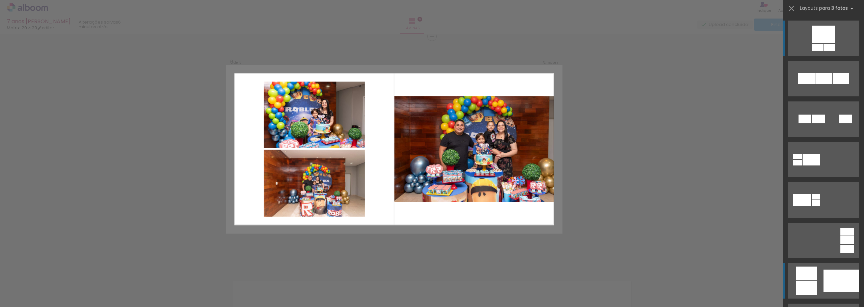
click at [816, 96] on quentale-layouter at bounding box center [823, 78] width 71 height 35
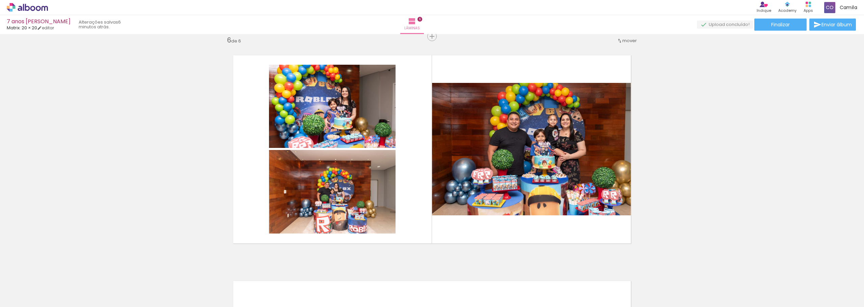
scroll to position [0, 1641]
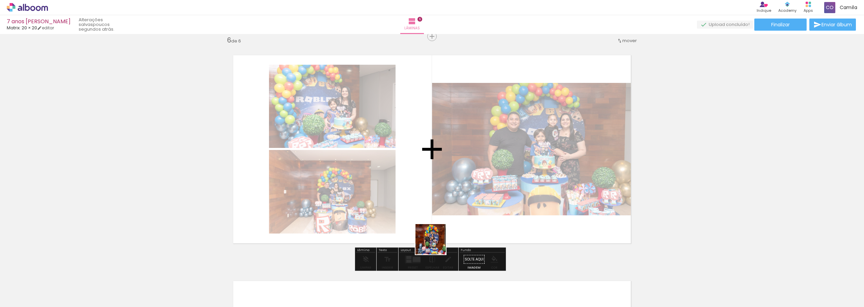
drag, startPoint x: 391, startPoint y: 294, endPoint x: 437, endPoint y: 238, distance: 72.6
click at [437, 240] on quentale-workspace at bounding box center [432, 153] width 864 height 307
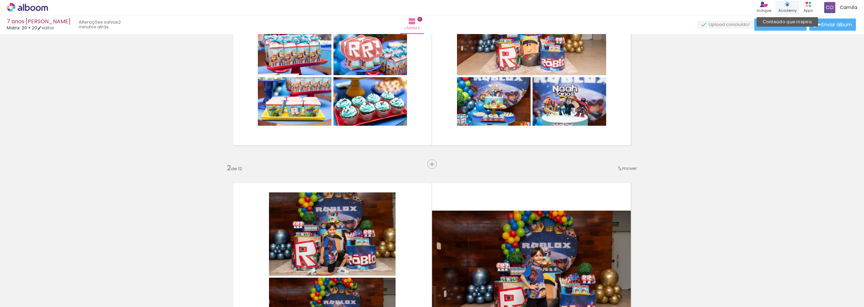
scroll to position [67, 0]
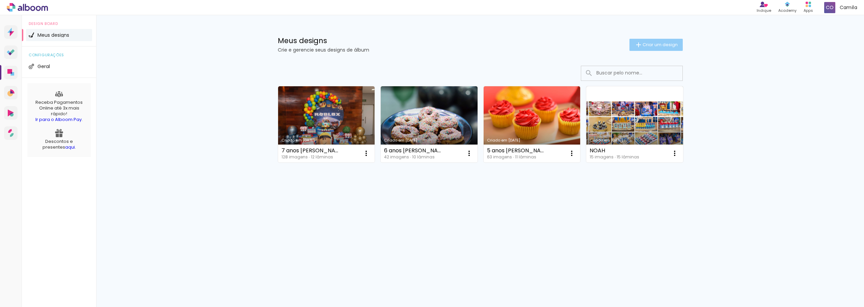
click at [650, 43] on span "Criar um design" at bounding box center [659, 45] width 35 height 4
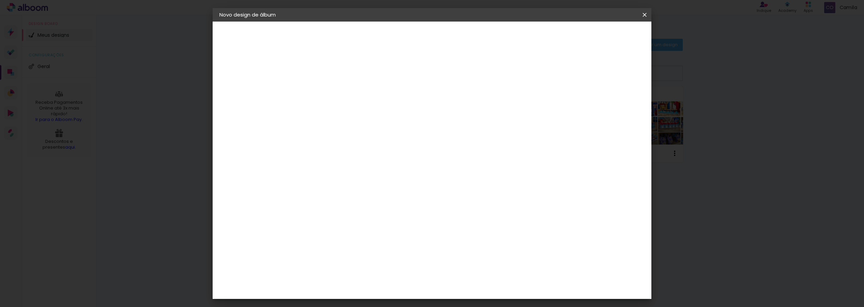
click at [330, 88] on input at bounding box center [330, 90] width 0 height 10
type input "8 anos Noah"
type paper-input "8 anos Noah"
click at [0, 0] on slot "Avançar" at bounding box center [0, 0] width 0 height 0
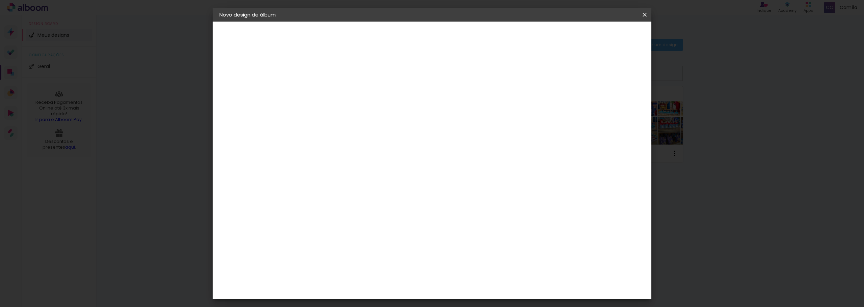
click at [383, 260] on paper-item "Matrix" at bounding box center [346, 267] width 73 height 15
click at [456, 33] on paper-button "Avançar" at bounding box center [439, 35] width 33 height 11
click at [400, 267] on span "20 × 20 cm" at bounding box center [387, 276] width 25 height 18
click at [0, 0] on slot "Avançar" at bounding box center [0, 0] width 0 height 0
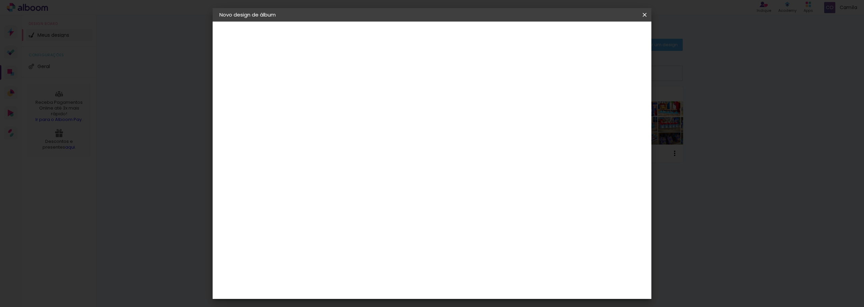
click at [602, 38] on span "Iniciar design" at bounding box center [586, 35] width 31 height 5
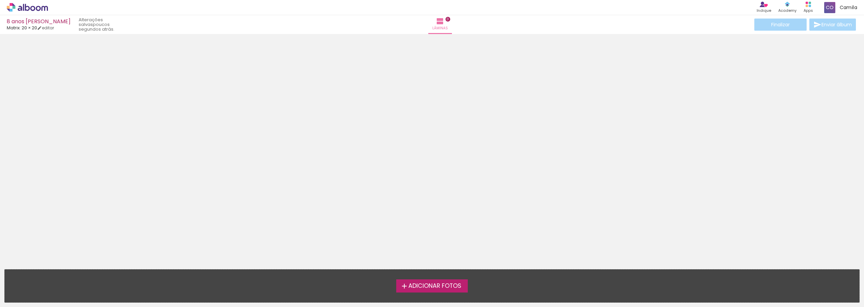
click at [443, 287] on span "Adicionar Fotos" at bounding box center [434, 286] width 53 height 6
click at [0, 0] on input "file" at bounding box center [0, 0] width 0 height 0
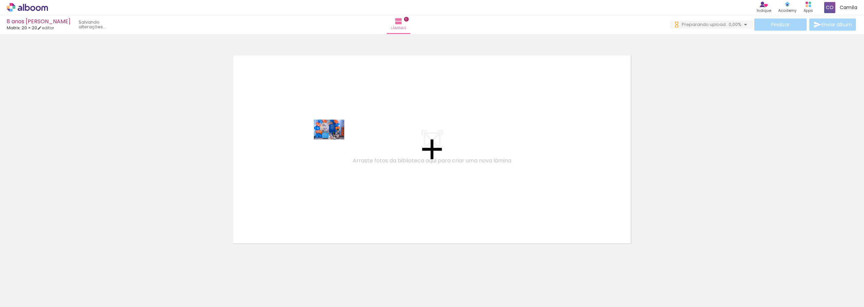
drag, startPoint x: 78, startPoint y: 294, endPoint x: 334, endPoint y: 140, distance: 298.4
click at [334, 140] on quentale-workspace at bounding box center [432, 153] width 864 height 307
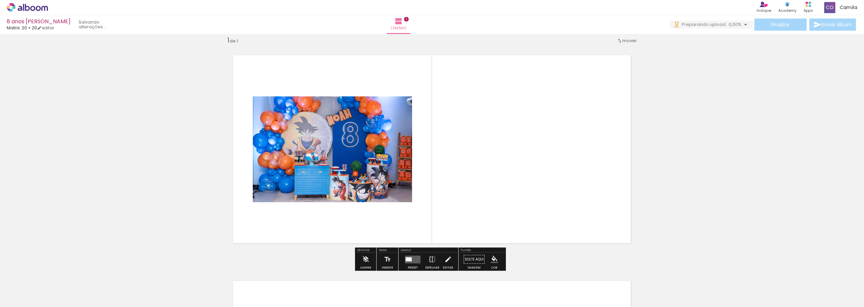
scroll to position [9, 0]
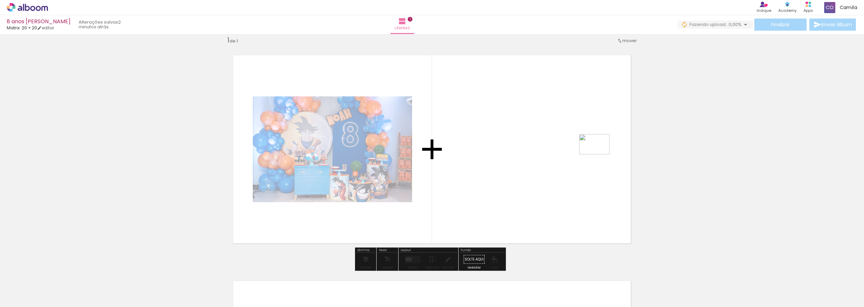
drag, startPoint x: 145, startPoint y: 291, endPoint x: 599, endPoint y: 154, distance: 474.6
click at [599, 154] on quentale-workspace at bounding box center [432, 153] width 864 height 307
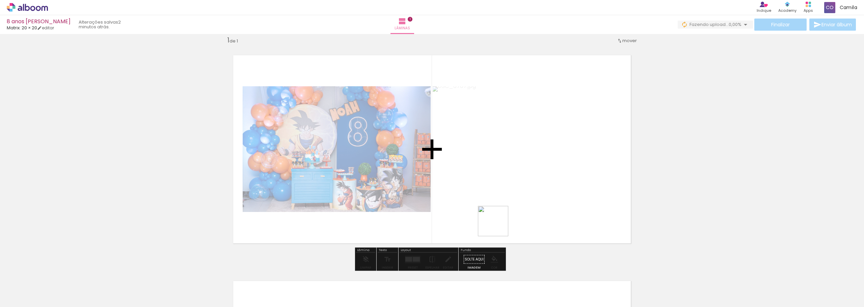
drag, startPoint x: 187, startPoint y: 290, endPoint x: 516, endPoint y: 214, distance: 337.9
click at [516, 214] on quentale-workspace at bounding box center [432, 153] width 864 height 307
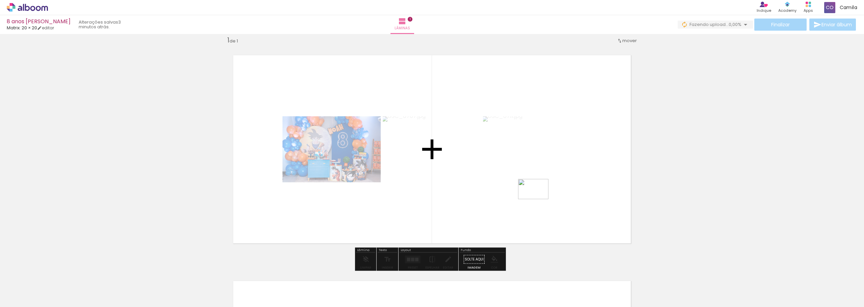
drag, startPoint x: 232, startPoint y: 292, endPoint x: 538, endPoint y: 199, distance: 320.1
click at [538, 199] on quentale-workspace at bounding box center [432, 153] width 864 height 307
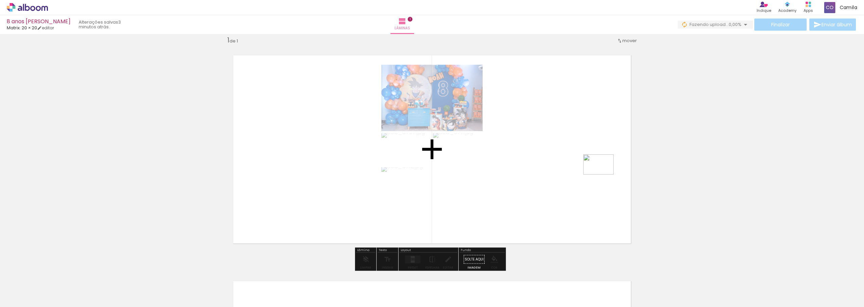
drag, startPoint x: 266, startPoint y: 293, endPoint x: 592, endPoint y: 176, distance: 345.6
click at [592, 176] on quentale-workspace at bounding box center [432, 153] width 864 height 307
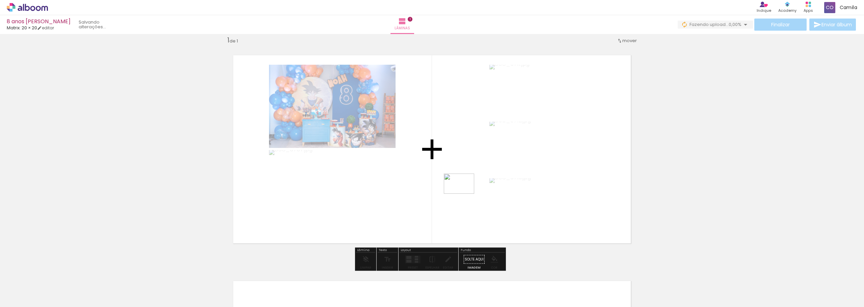
drag, startPoint x: 371, startPoint y: 286, endPoint x: 464, endPoint y: 192, distance: 132.2
click at [464, 192] on quentale-workspace at bounding box center [432, 153] width 864 height 307
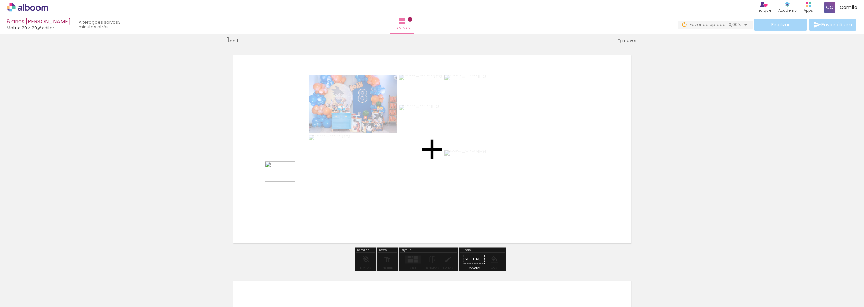
drag, startPoint x: 107, startPoint y: 291, endPoint x: 285, endPoint y: 182, distance: 208.7
click at [285, 182] on quentale-workspace at bounding box center [432, 153] width 864 height 307
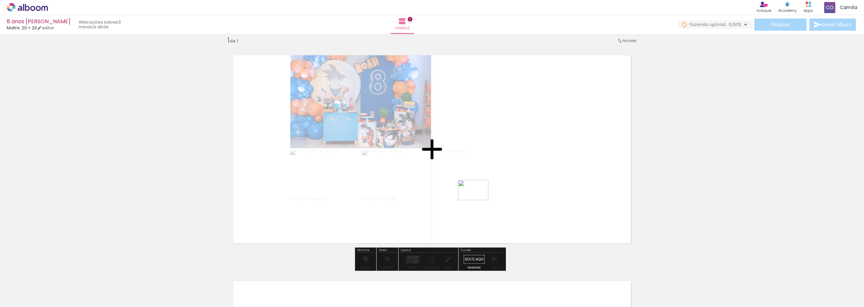
drag, startPoint x: 307, startPoint y: 295, endPoint x: 484, endPoint y: 193, distance: 204.2
click at [484, 193] on quentale-workspace at bounding box center [432, 153] width 864 height 307
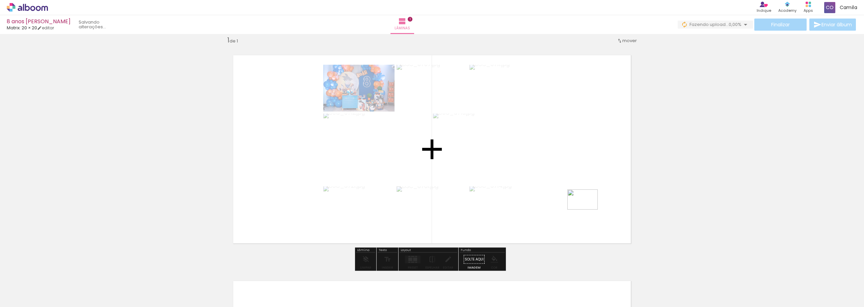
drag, startPoint x: 343, startPoint y: 293, endPoint x: 587, endPoint y: 210, distance: 258.2
click at [587, 210] on quentale-workspace at bounding box center [432, 153] width 864 height 307
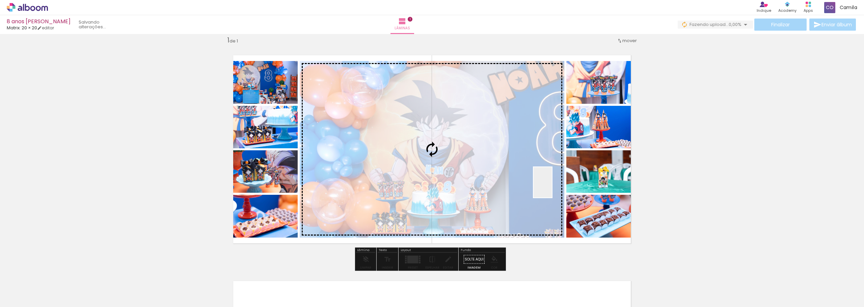
drag, startPoint x: 412, startPoint y: 288, endPoint x: 554, endPoint y: 188, distance: 173.5
click at [554, 188] on quentale-workspace at bounding box center [432, 153] width 864 height 307
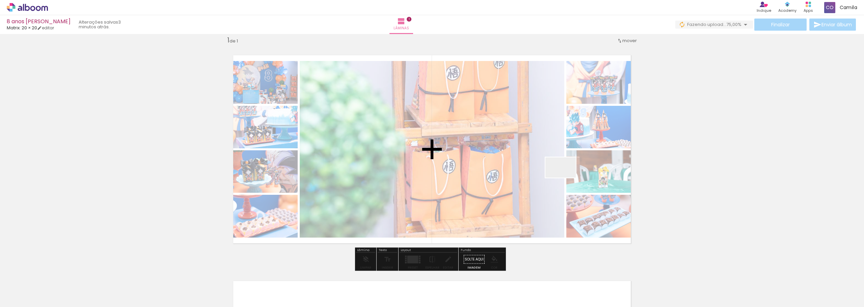
drag, startPoint x: 446, startPoint y: 287, endPoint x: 566, endPoint y: 178, distance: 162.4
click at [566, 178] on quentale-workspace at bounding box center [432, 153] width 864 height 307
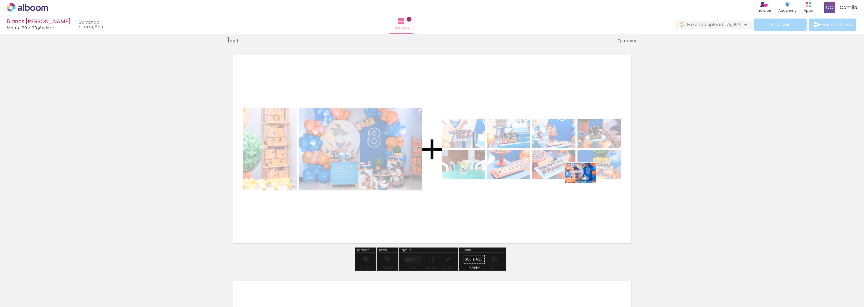
drag, startPoint x: 484, startPoint y: 290, endPoint x: 585, endPoint y: 183, distance: 147.2
click at [585, 183] on quentale-workspace at bounding box center [432, 153] width 864 height 307
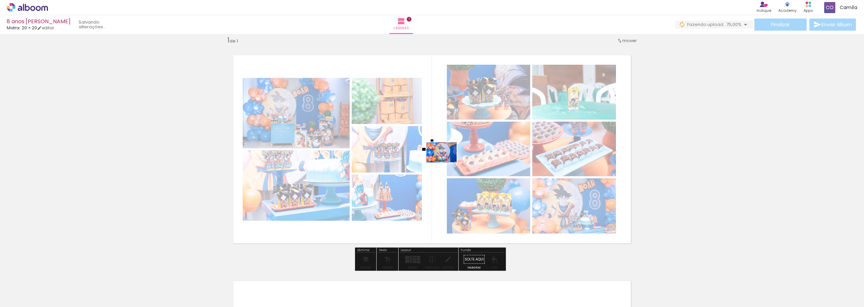
drag, startPoint x: 143, startPoint y: 288, endPoint x: 450, endPoint y: 161, distance: 332.3
click at [450, 161] on quentale-workspace at bounding box center [432, 153] width 864 height 307
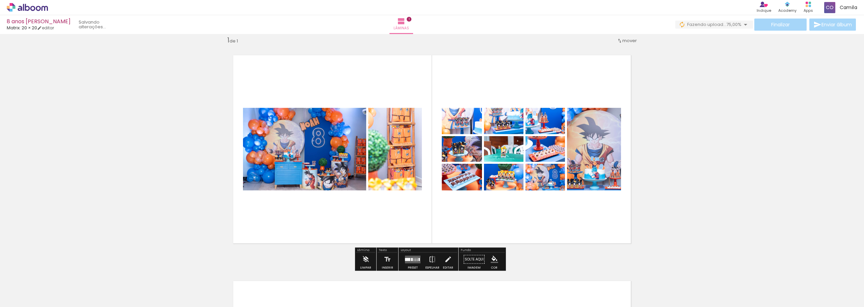
click at [415, 261] on quentale-layouter at bounding box center [413, 260] width 16 height 8
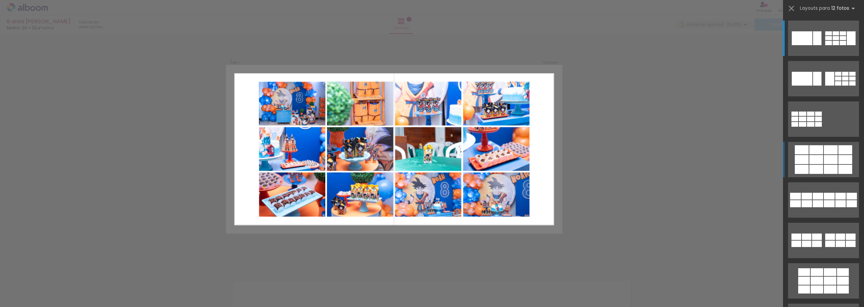
click at [825, 40] on div at bounding box center [828, 38] width 7 height 4
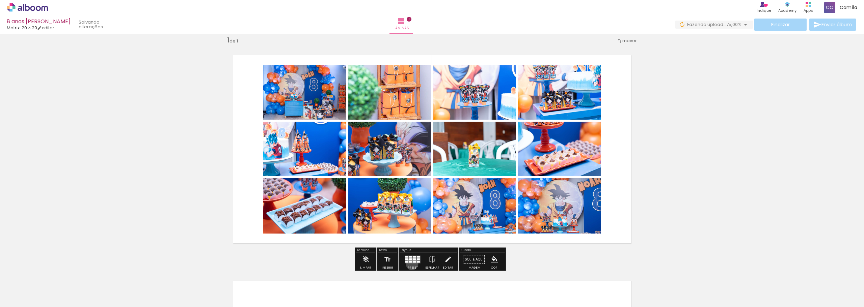
click at [410, 264] on div at bounding box center [412, 259] width 18 height 13
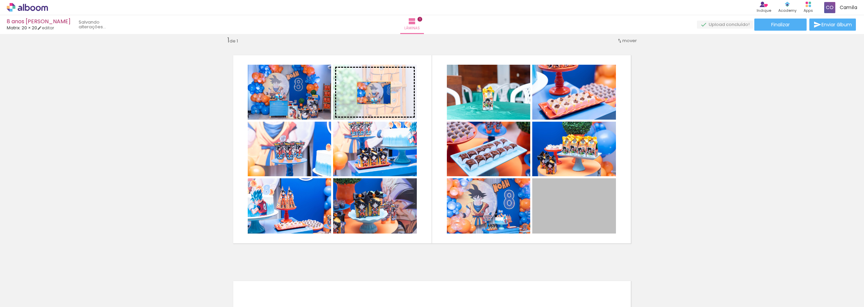
drag, startPoint x: 565, startPoint y: 216, endPoint x: 371, endPoint y: 93, distance: 229.7
click at [0, 0] on slot at bounding box center [0, 0] width 0 height 0
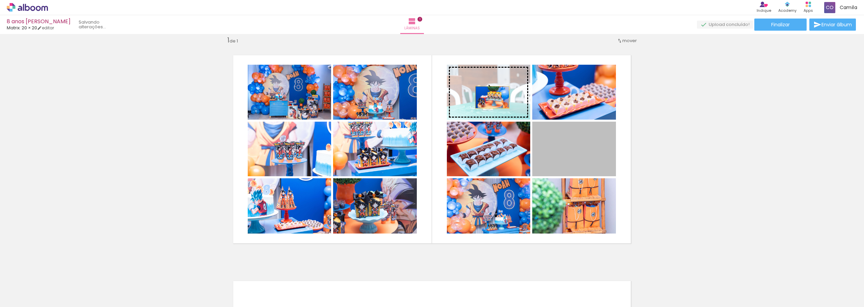
drag, startPoint x: 568, startPoint y: 161, endPoint x: 489, endPoint y: 97, distance: 100.8
click at [0, 0] on slot at bounding box center [0, 0] width 0 height 0
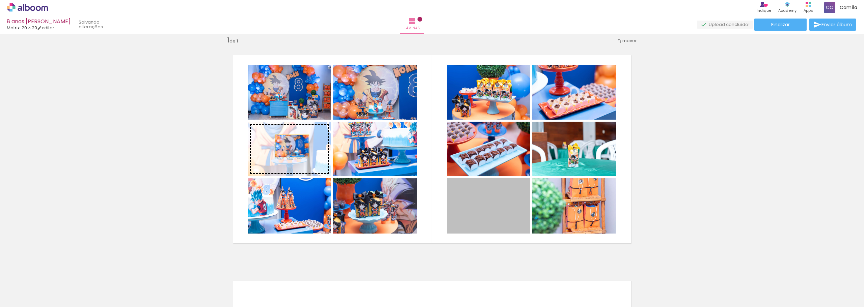
drag, startPoint x: 489, startPoint y: 217, endPoint x: 286, endPoint y: 147, distance: 214.3
click at [0, 0] on slot at bounding box center [0, 0] width 0 height 0
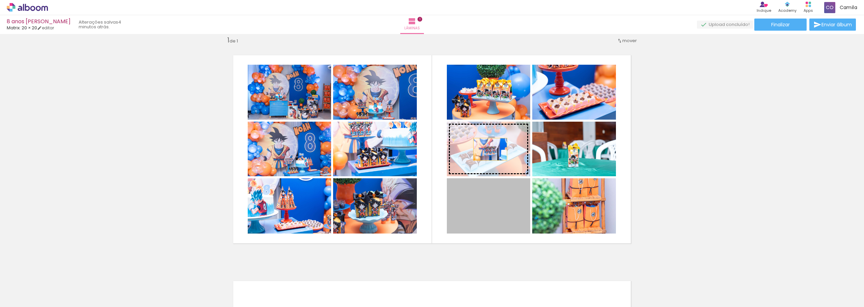
drag, startPoint x: 497, startPoint y: 221, endPoint x: 487, endPoint y: 149, distance: 72.8
click at [0, 0] on slot at bounding box center [0, 0] width 0 height 0
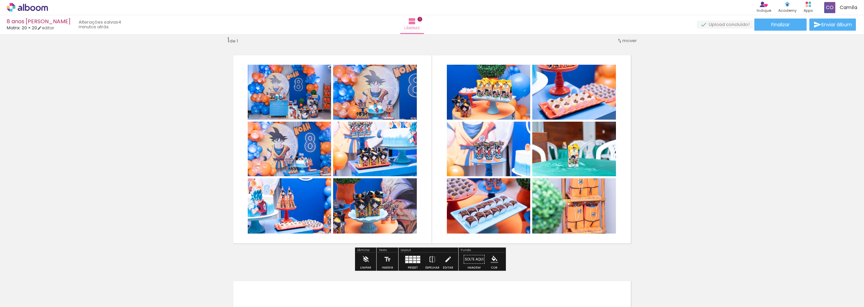
click at [658, 183] on div "Inserir lâmina 1 de 1" at bounding box center [432, 254] width 864 height 452
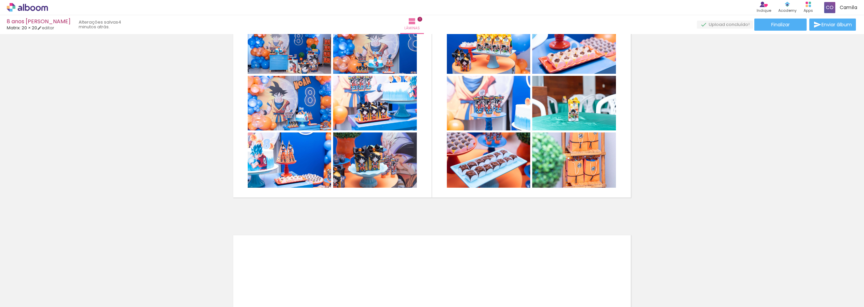
scroll to position [43, 0]
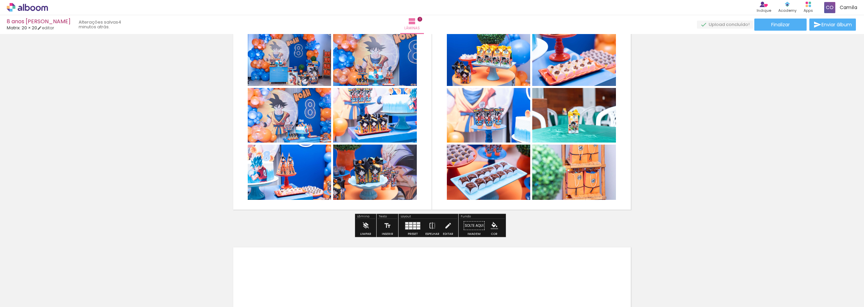
click at [30, 302] on span "Adicionar Fotos" at bounding box center [24, 297] width 20 height 7
click at [0, 0] on input "file" at bounding box center [0, 0] width 0 height 0
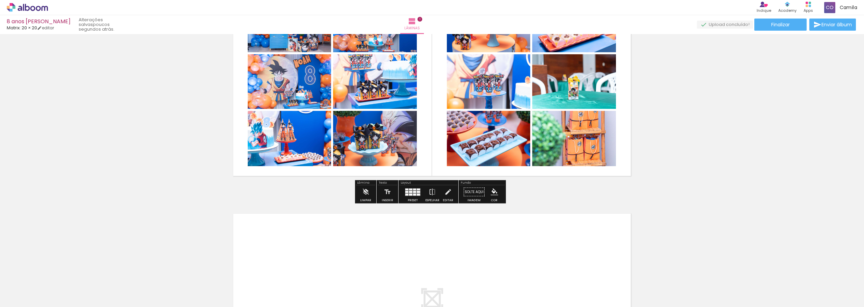
click at [27, 298] on span "Adicionar Fotos" at bounding box center [24, 297] width 20 height 7
click at [0, 0] on input "file" at bounding box center [0, 0] width 0 height 0
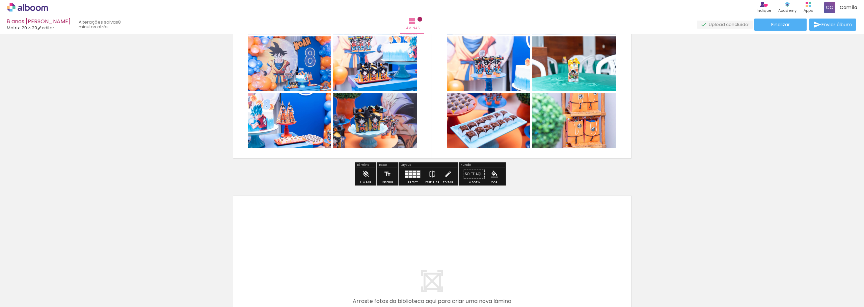
scroll to position [110, 0]
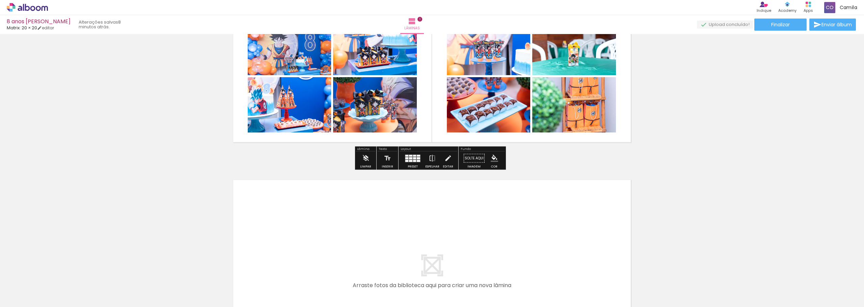
click at [9, 301] on iron-icon at bounding box center [10, 298] width 8 height 8
click at [0, 0] on input "file" at bounding box center [0, 0] width 0 height 0
click at [31, 298] on span "Adicionar Fotos" at bounding box center [24, 297] width 20 height 7
click at [0, 0] on input "file" at bounding box center [0, 0] width 0 height 0
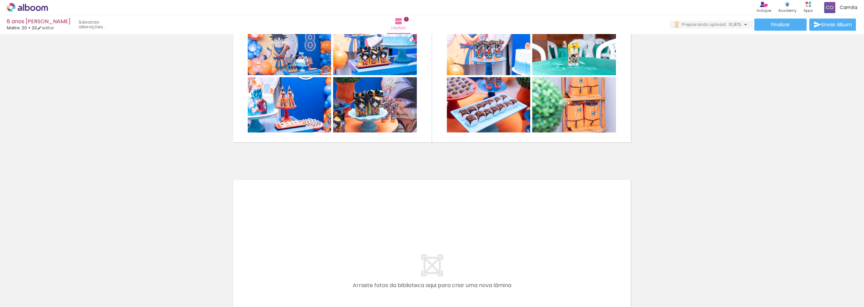
scroll to position [0, 0]
